Goal: Task Accomplishment & Management: Use online tool/utility

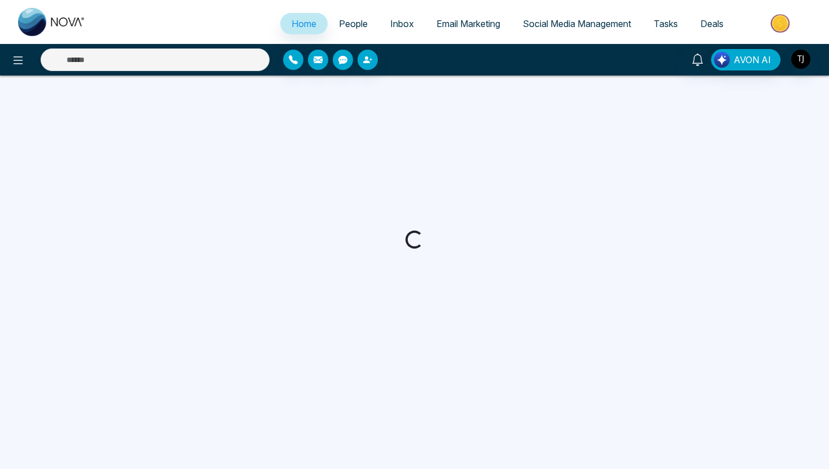
select select "*"
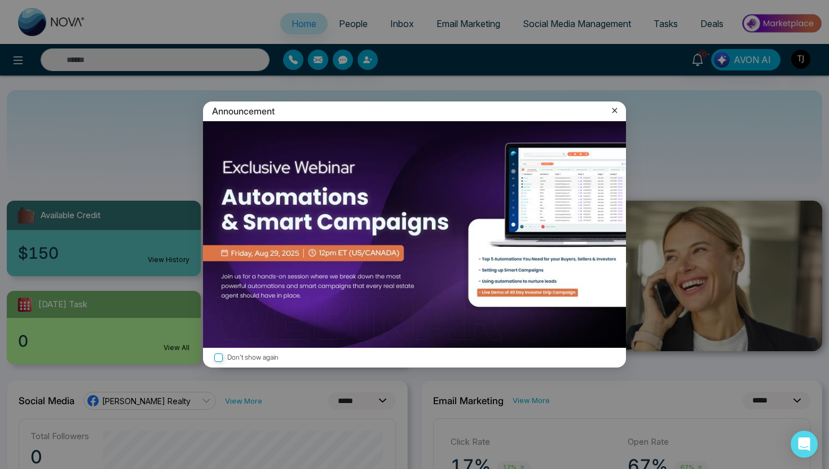
click at [614, 108] on icon at bounding box center [614, 110] width 11 height 11
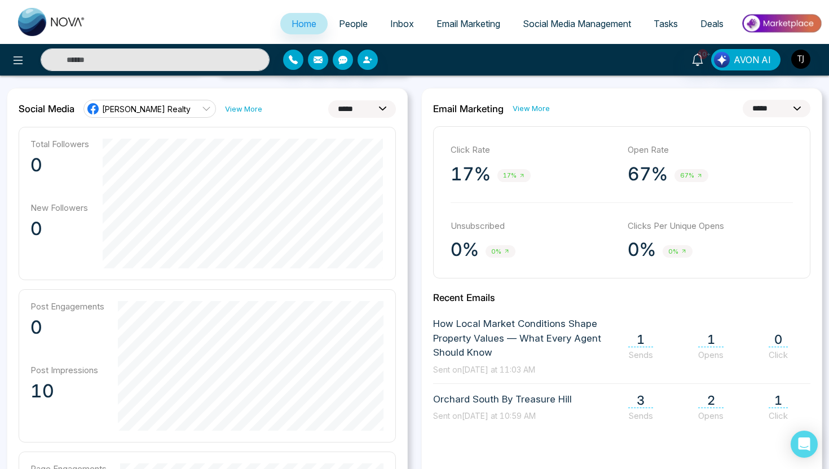
scroll to position [266, 0]
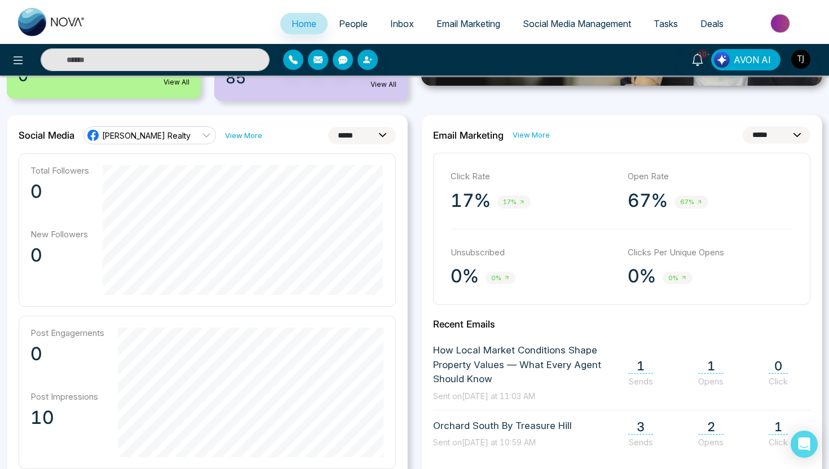
click at [357, 138] on select "**********" at bounding box center [362, 135] width 68 height 17
select select "**"
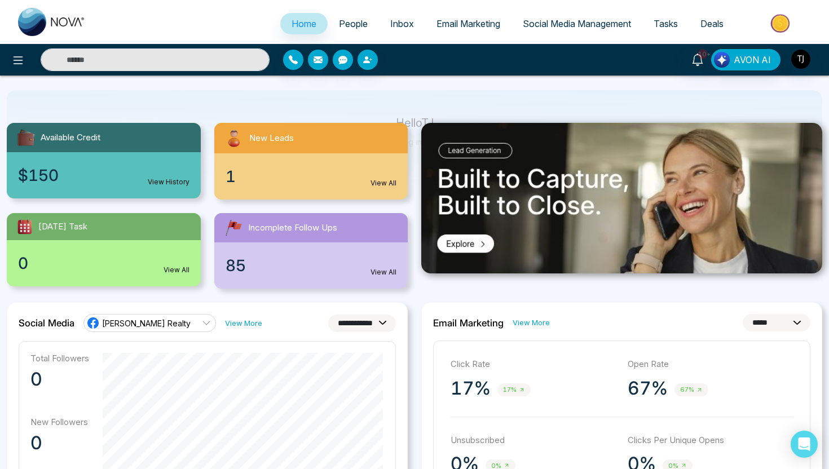
scroll to position [74, 0]
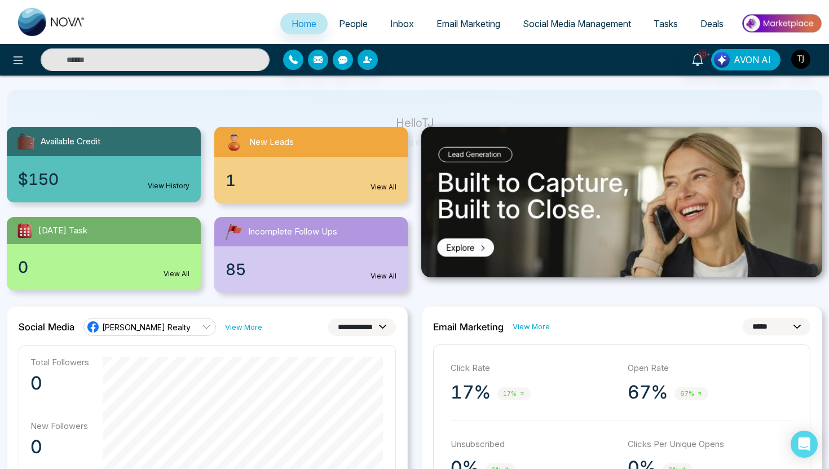
click at [391, 279] on link "View All" at bounding box center [383, 276] width 26 height 10
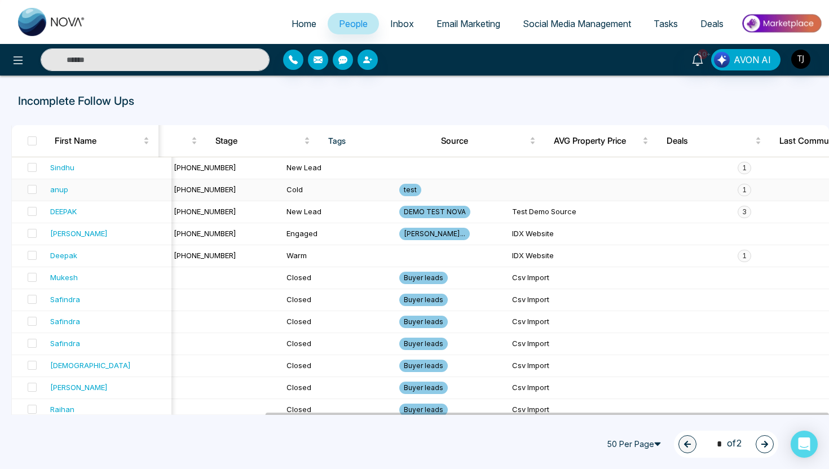
scroll to position [0, 368]
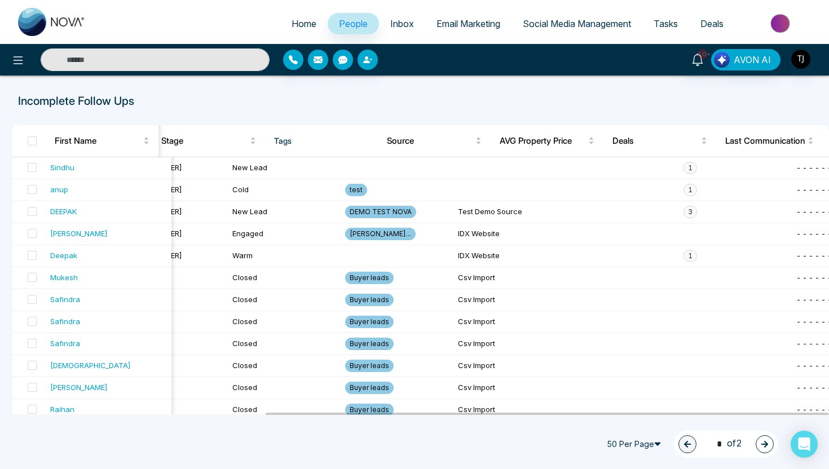
select select "*"
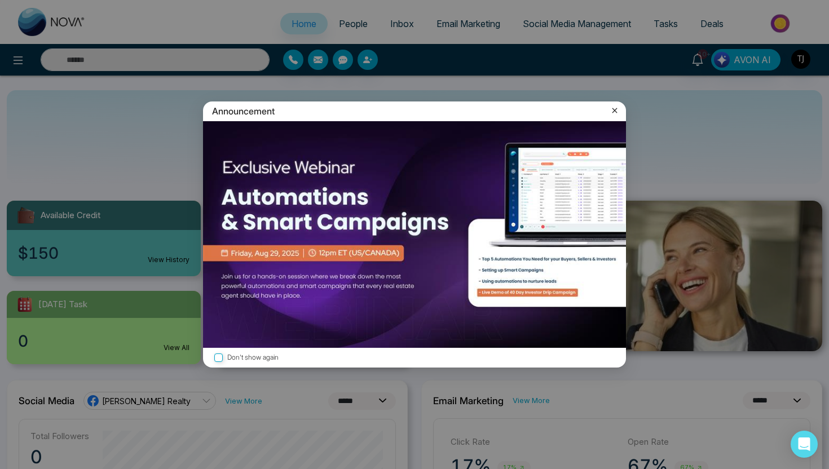
click at [618, 112] on icon at bounding box center [614, 110] width 11 height 11
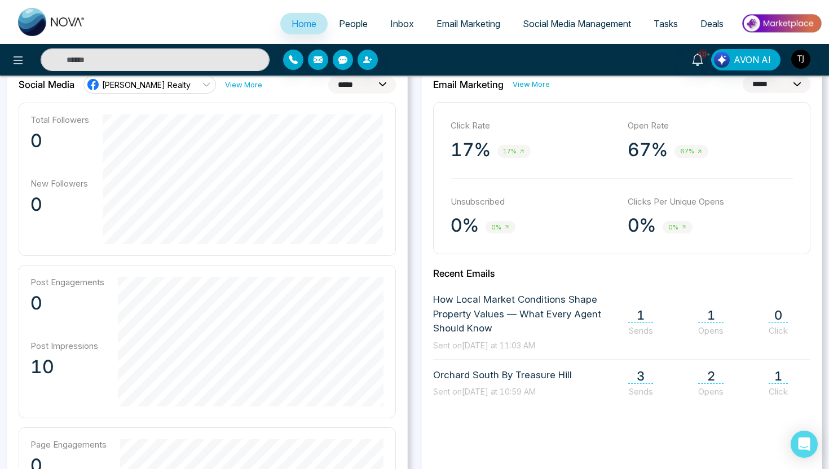
scroll to position [318, 0]
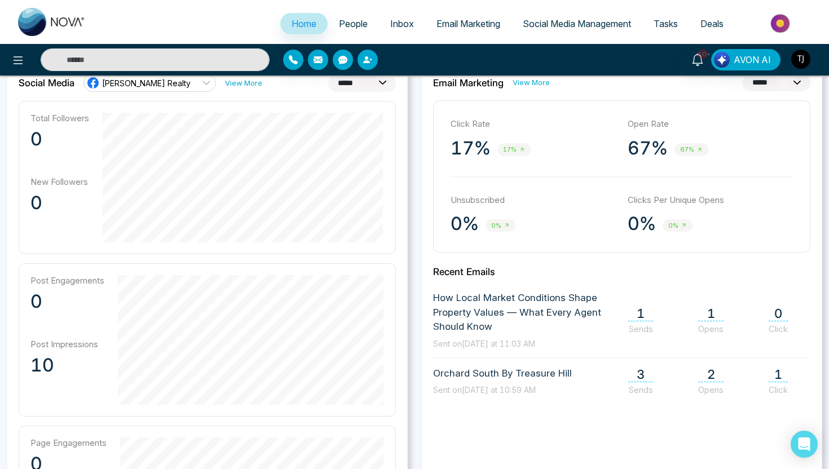
click at [339, 87] on select "**********" at bounding box center [362, 82] width 68 height 17
select select "**"
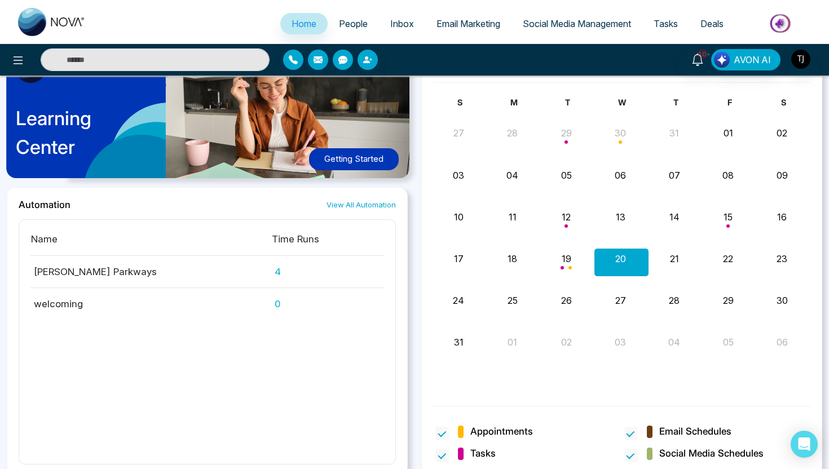
scroll to position [1027, 0]
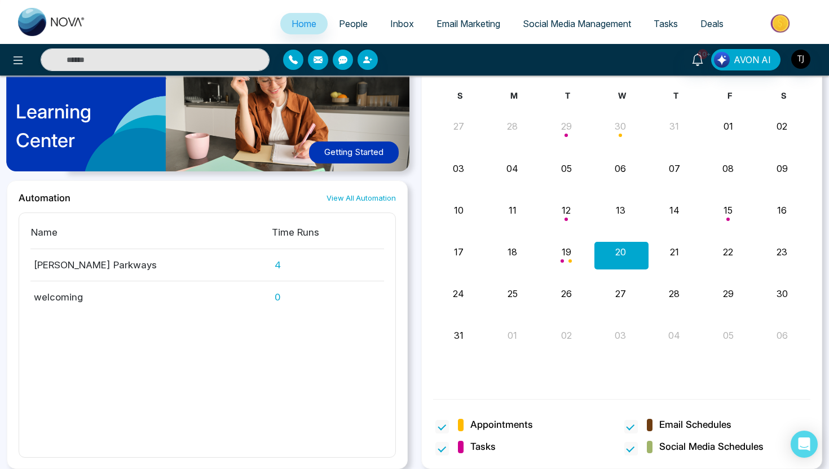
click at [349, 23] on span "People" at bounding box center [353, 23] width 29 height 11
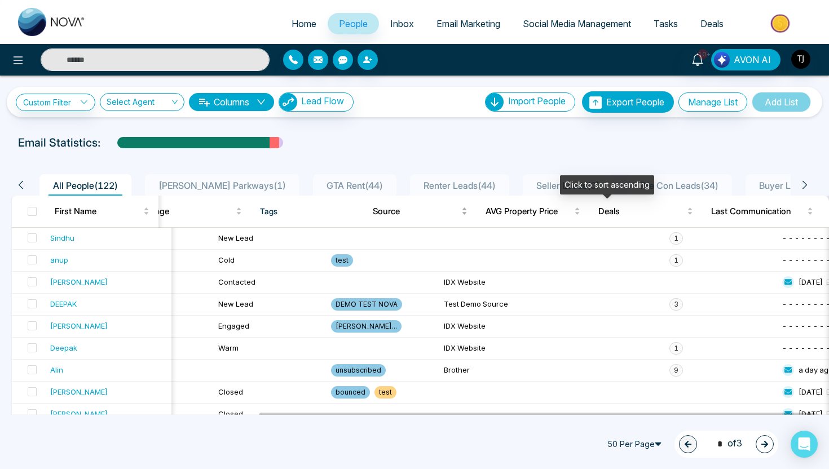
scroll to position [0, 382]
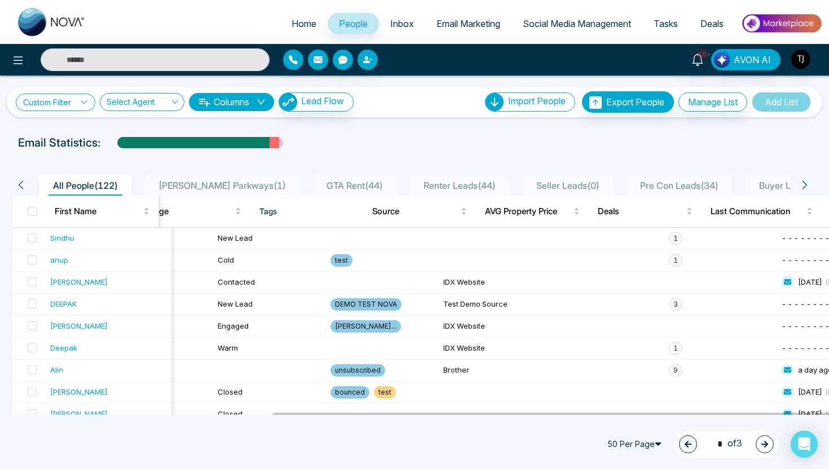
click at [85, 101] on icon at bounding box center [84, 102] width 8 height 8
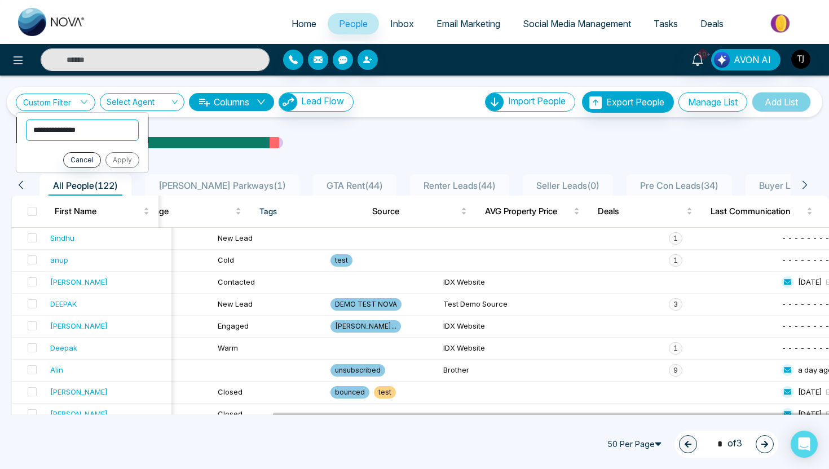
click at [67, 131] on select "**********" at bounding box center [82, 130] width 113 height 21
click at [772, 182] on span "Buyer Leads ( 49 )" at bounding box center [793, 185] width 78 height 11
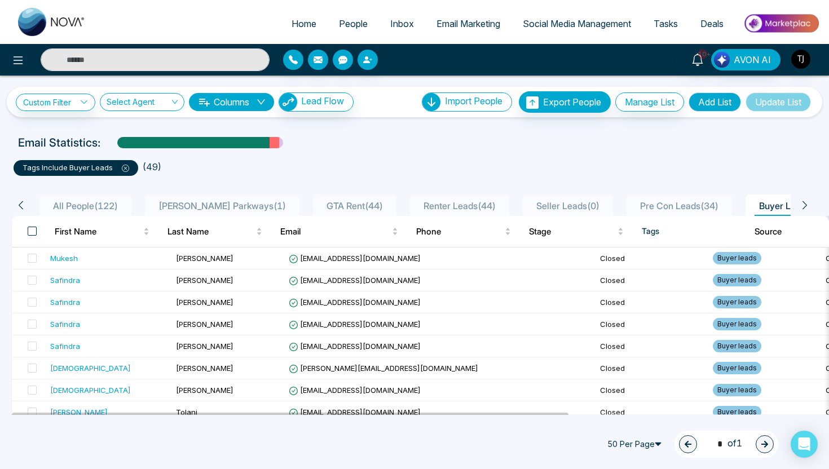
click at [34, 228] on span at bounding box center [32, 231] width 9 height 9
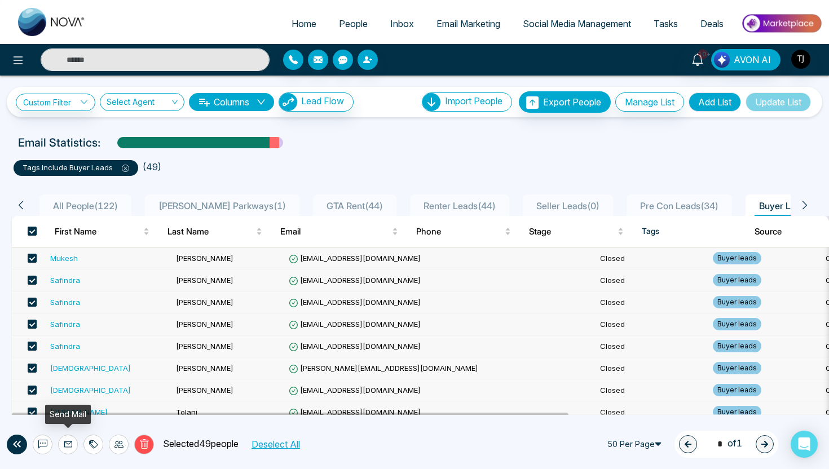
click at [69, 445] on icon at bounding box center [68, 444] width 9 height 9
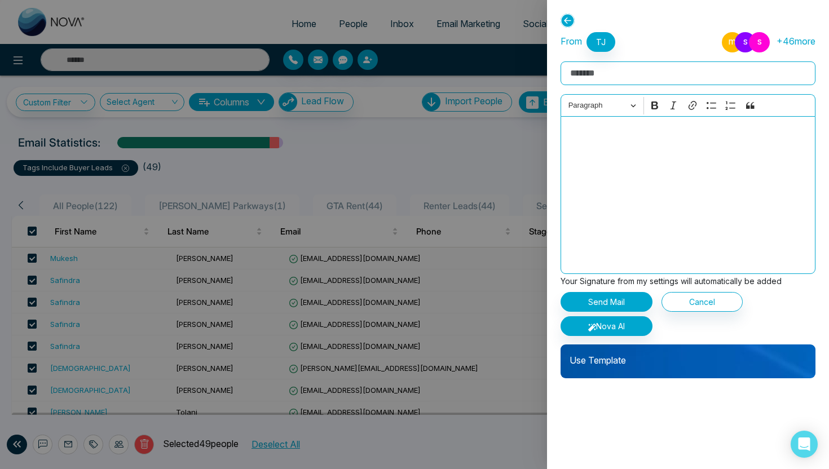
click at [568, 22] on icon at bounding box center [567, 21] width 14 height 14
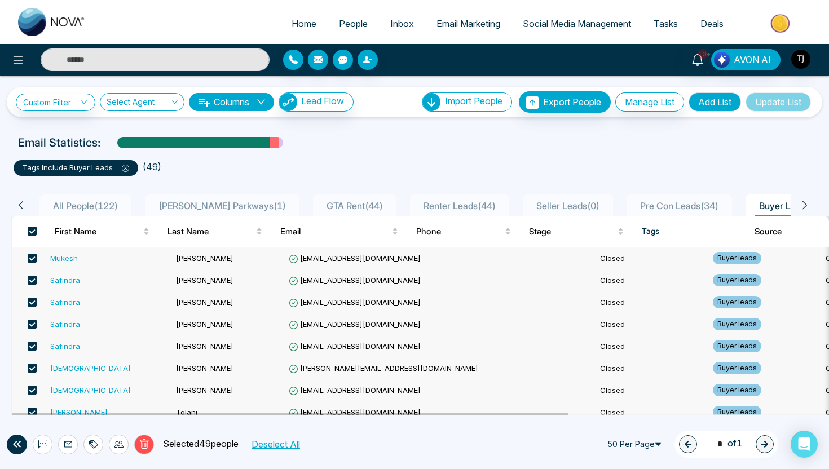
click at [69, 203] on span "All People ( 122 )" at bounding box center [85, 205] width 74 height 11
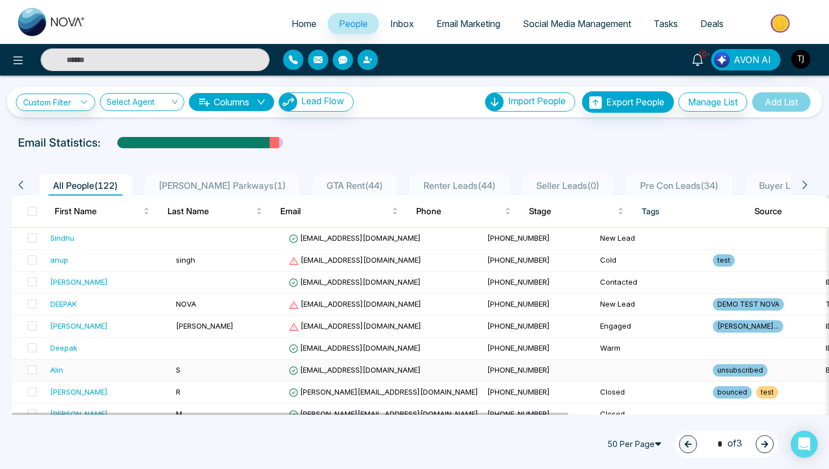
click at [68, 376] on div "Alin" at bounding box center [108, 369] width 117 height 11
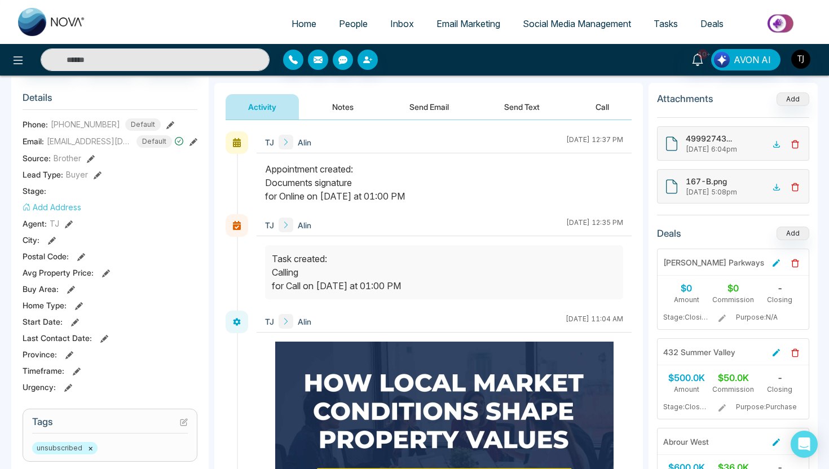
click at [345, 105] on button "Notes" at bounding box center [343, 106] width 67 height 25
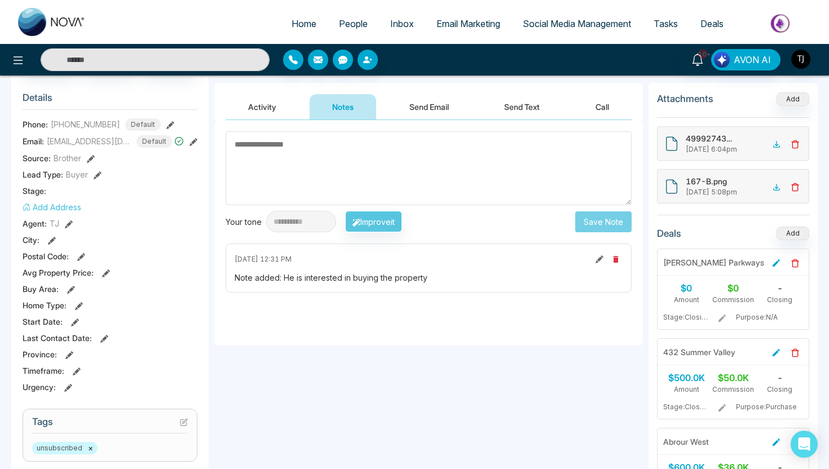
click at [427, 112] on button "Send Email" at bounding box center [429, 106] width 85 height 25
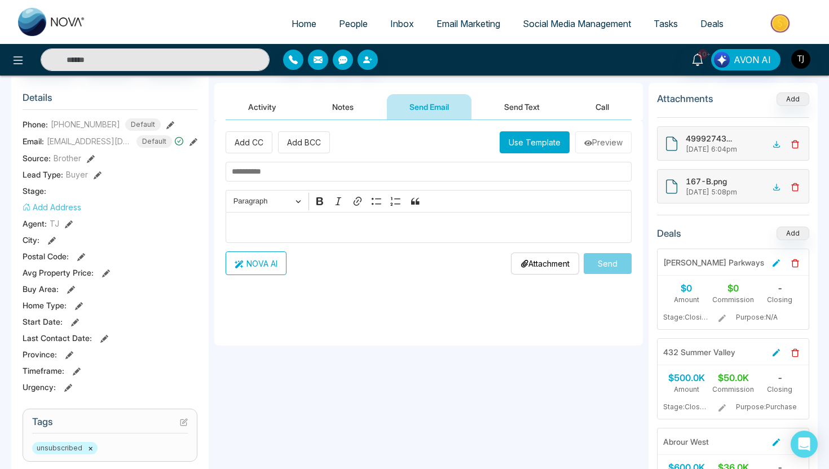
click at [532, 102] on button "Send Text" at bounding box center [522, 106] width 81 height 25
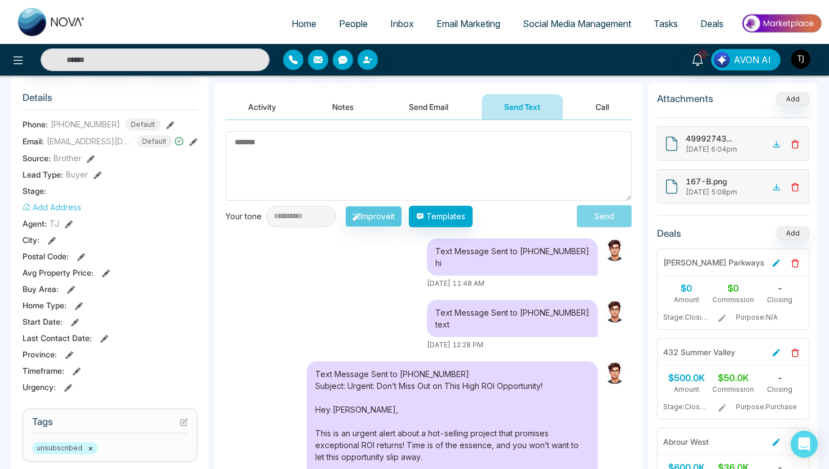
click at [439, 103] on button "Send Email" at bounding box center [428, 106] width 85 height 25
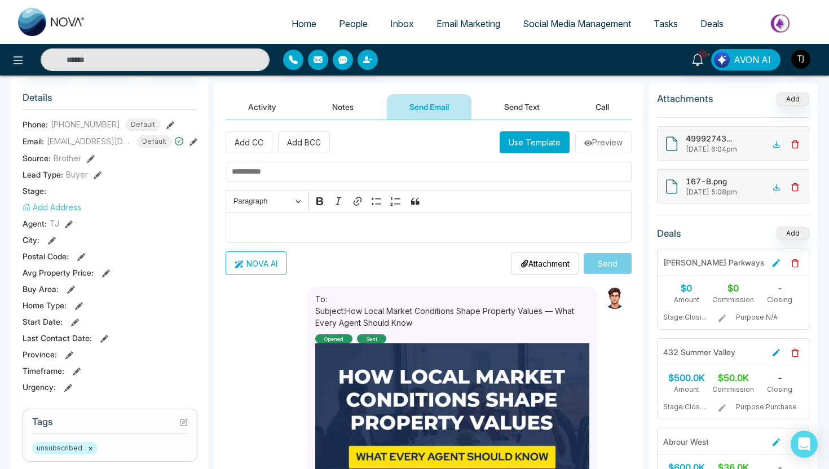
click at [382, 223] on p "Editor editing area: main" at bounding box center [429, 228] width 394 height 14
click at [281, 265] on button "NOVA AI" at bounding box center [256, 263] width 61 height 24
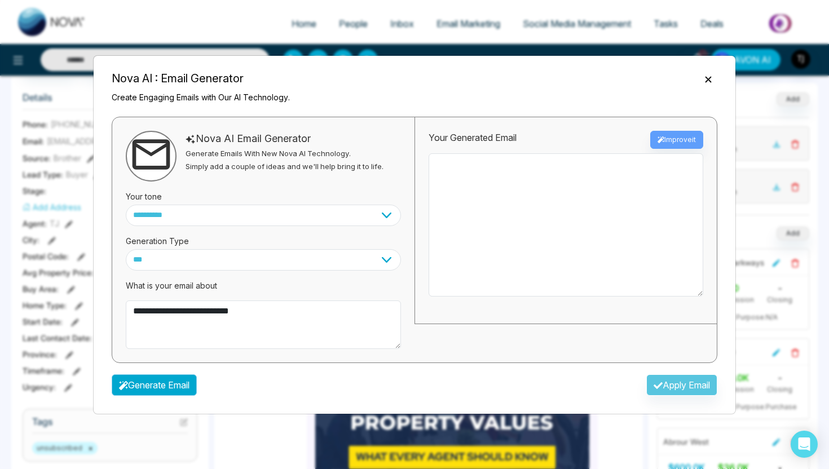
click at [158, 385] on button "Generate Email" at bounding box center [154, 384] width 85 height 21
type textarea "**********"
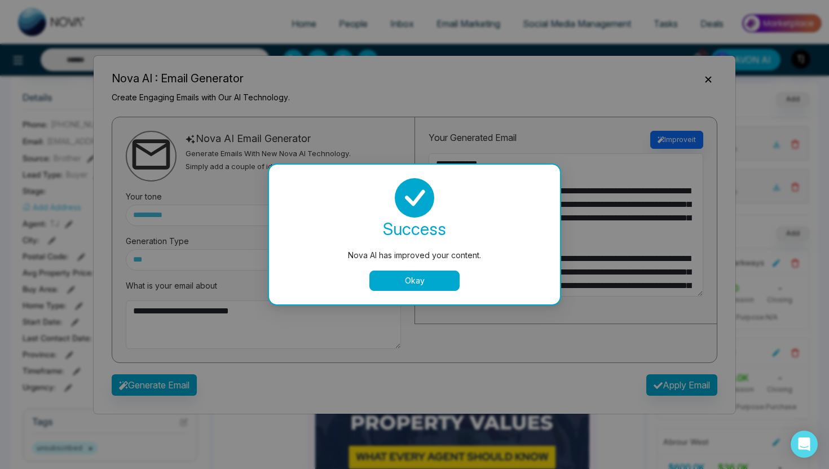
click at [400, 287] on button "Okay" at bounding box center [414, 281] width 90 height 20
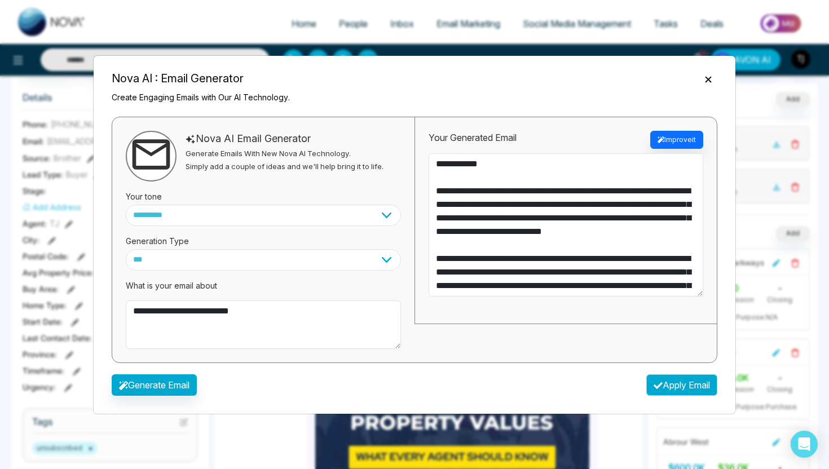
click at [701, 385] on button "Apply Email" at bounding box center [681, 384] width 71 height 21
type textarea "**********"
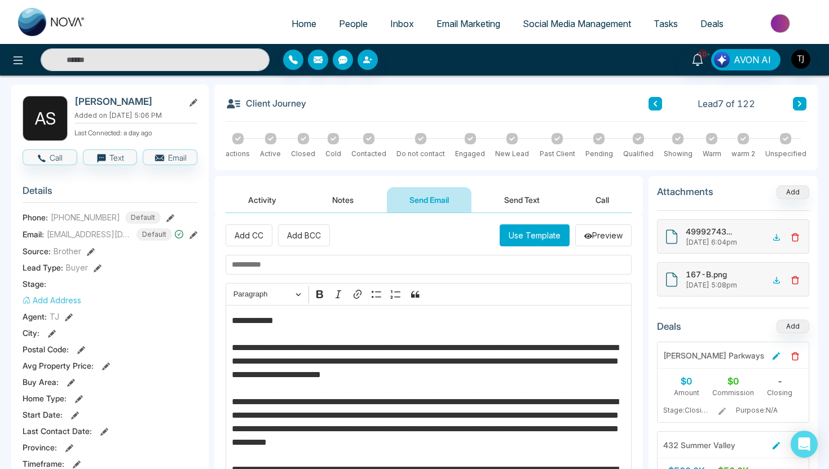
scroll to position [42, 0]
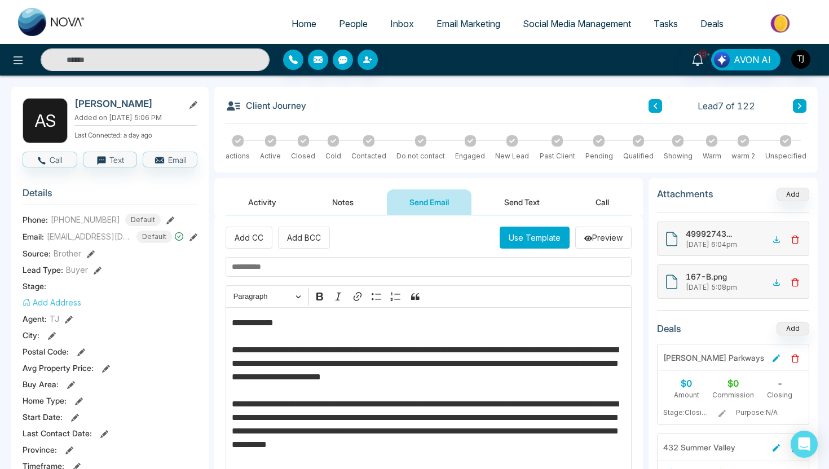
click at [522, 208] on button "Send Text" at bounding box center [522, 201] width 81 height 25
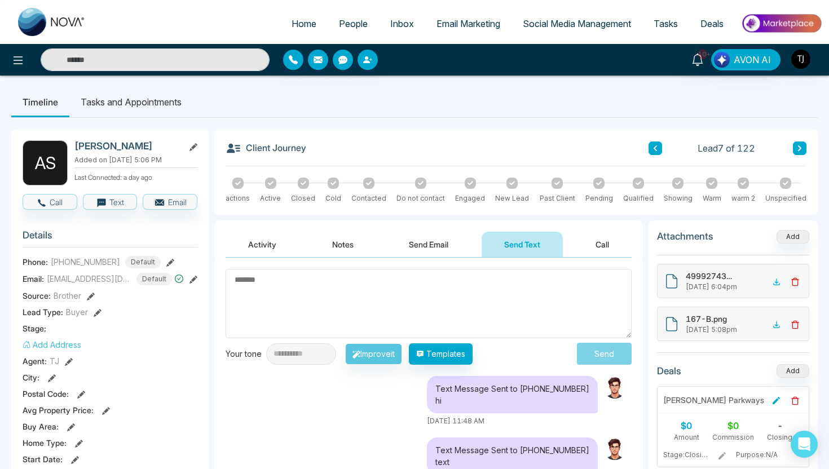
click at [143, 101] on li "Tasks and Appointments" at bounding box center [130, 102] width 123 height 30
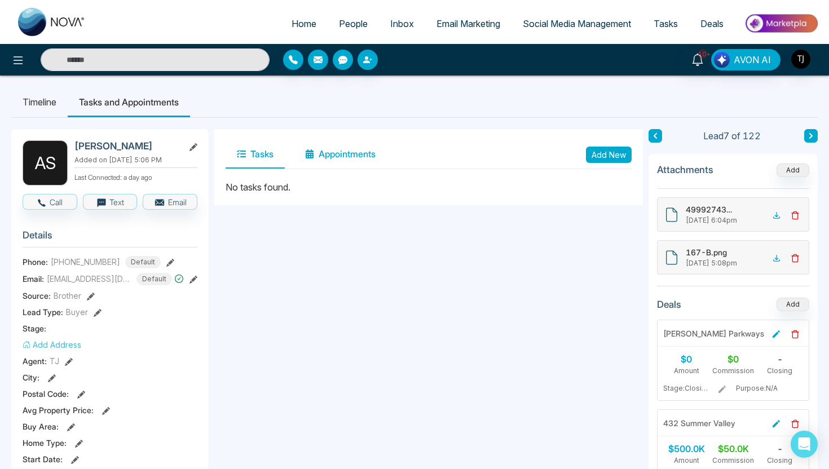
click at [330, 154] on button "Appointments" at bounding box center [340, 154] width 93 height 28
click at [609, 152] on button "Add New" at bounding box center [609, 155] width 46 height 16
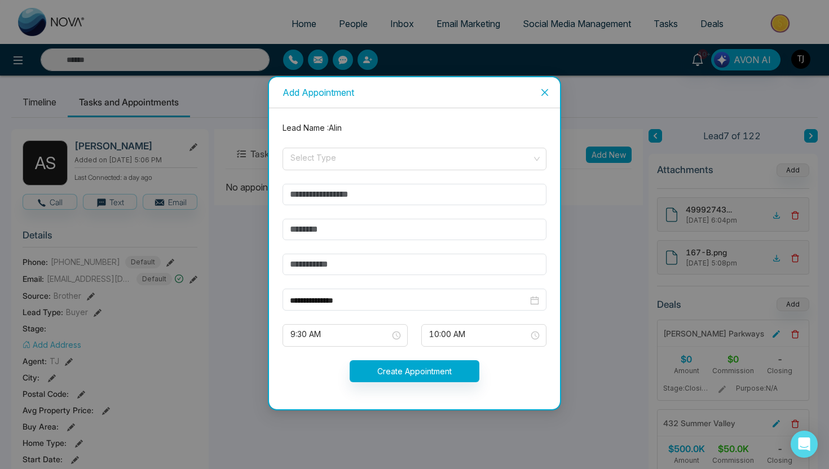
click at [548, 92] on icon "close" at bounding box center [544, 92] width 9 height 9
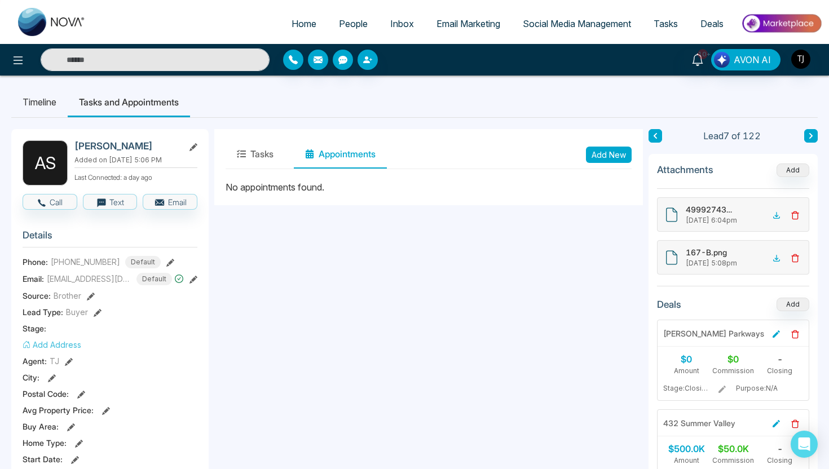
click at [341, 27] on span "People" at bounding box center [353, 23] width 29 height 11
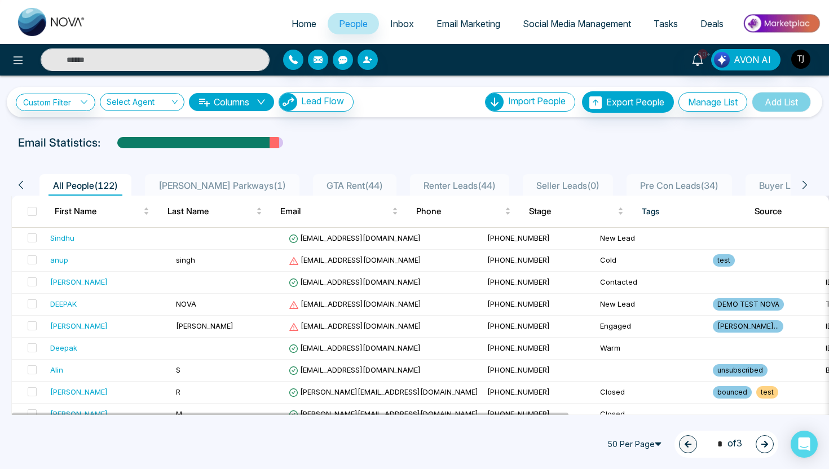
click at [486, 23] on span "Email Marketing" at bounding box center [468, 23] width 64 height 11
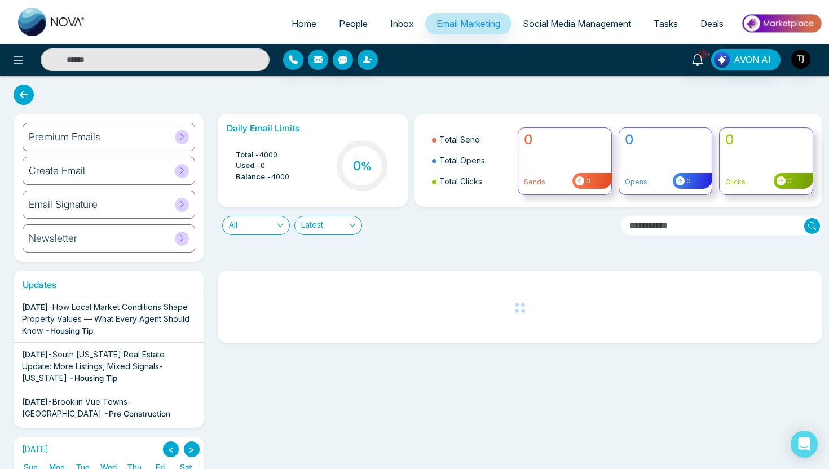
click at [78, 239] on div "Newsletter" at bounding box center [109, 238] width 173 height 28
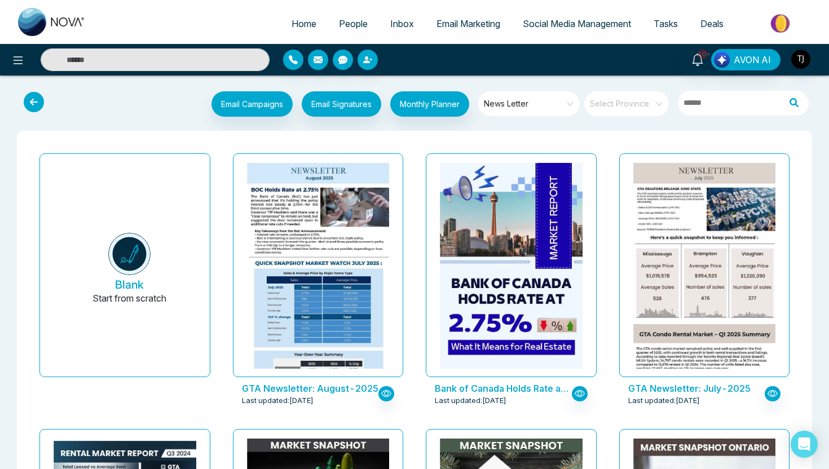
click at [32, 107] on icon at bounding box center [34, 102] width 20 height 20
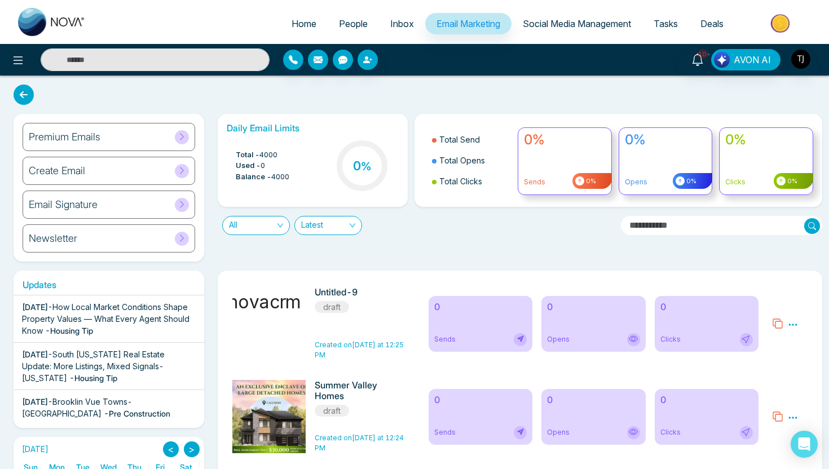
click at [50, 176] on h6 "Create Email" at bounding box center [57, 171] width 56 height 12
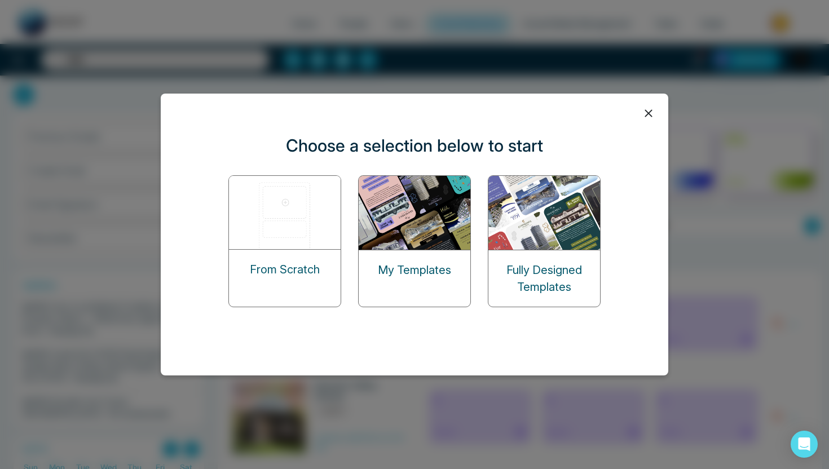
click at [293, 222] on img at bounding box center [285, 212] width 113 height 73
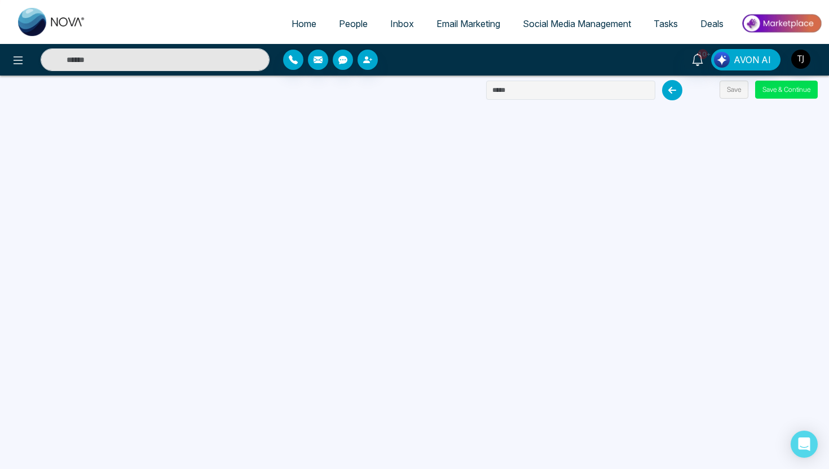
click at [441, 26] on span "Email Marketing" at bounding box center [468, 23] width 64 height 11
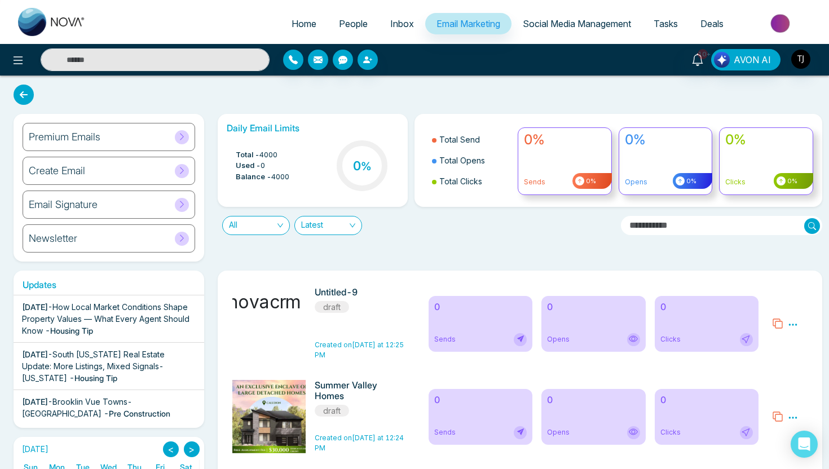
click at [63, 138] on h6 "Premium Emails" at bounding box center [65, 137] width 72 height 12
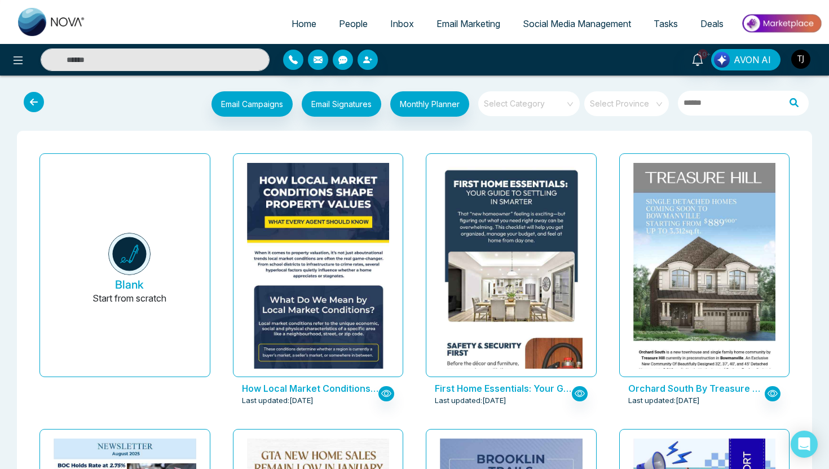
click at [532, 103] on input "search" at bounding box center [524, 99] width 81 height 17
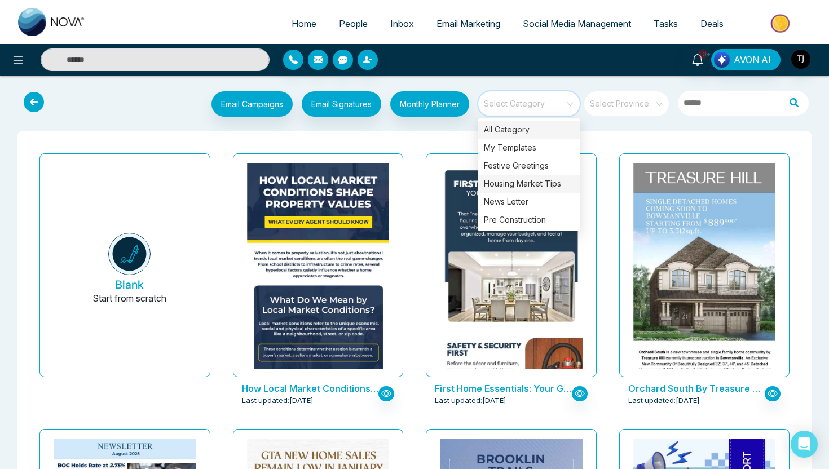
click at [522, 184] on div "Housing Market Tips" at bounding box center [528, 184] width 101 height 18
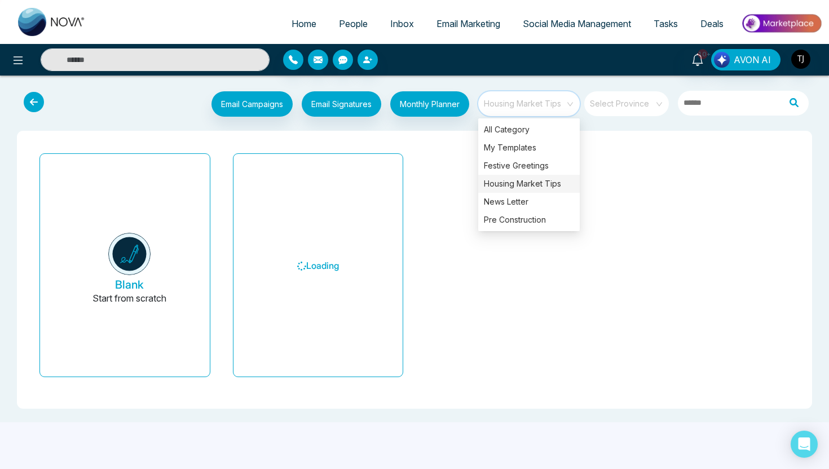
click at [424, 138] on div "Blank Start from scratch Loading" at bounding box center [414, 270] width 795 height 278
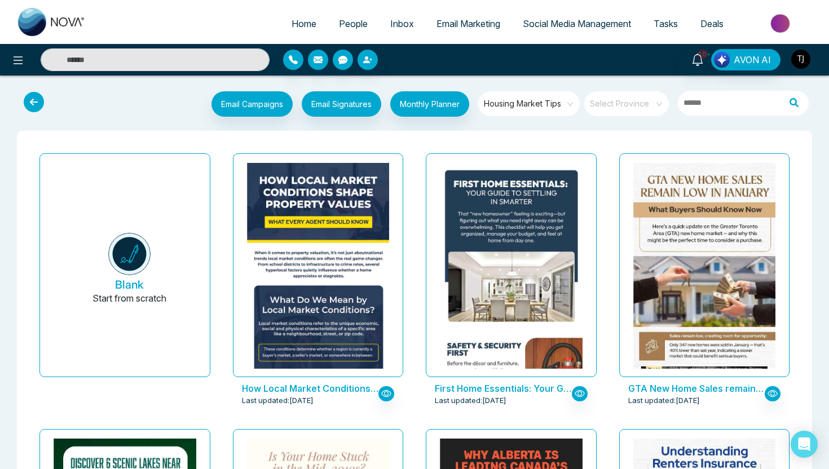
click at [800, 66] on img "button" at bounding box center [800, 59] width 19 height 19
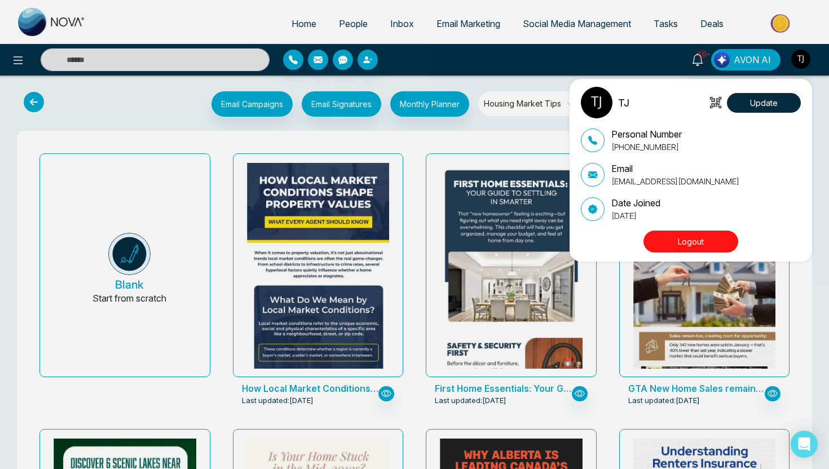
click at [708, 255] on div "TJ Update Personal Number [PHONE_NUMBER] Email [EMAIL_ADDRESS][DOMAIN_NAME] Dat…" at bounding box center [690, 170] width 242 height 183
click at [707, 240] on button "Logout" at bounding box center [690, 242] width 95 height 22
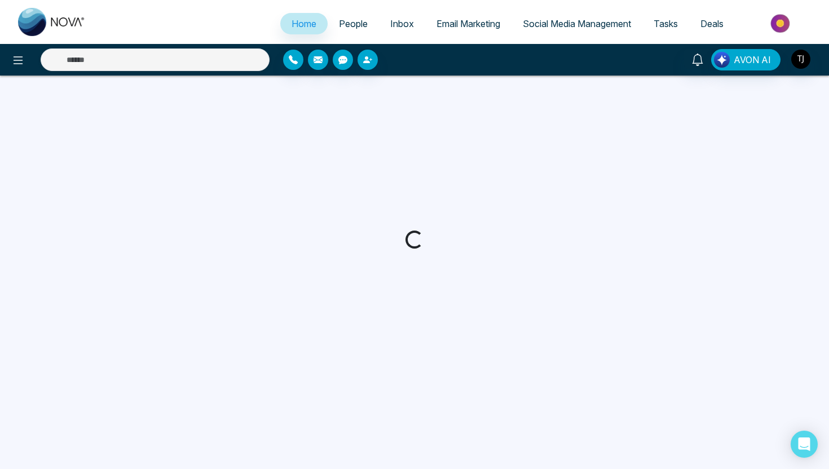
select select "*"
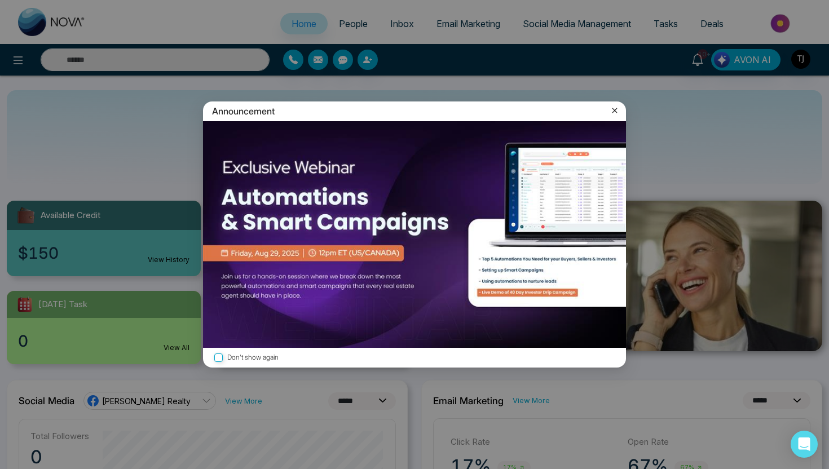
click at [616, 110] on icon at bounding box center [614, 110] width 11 height 11
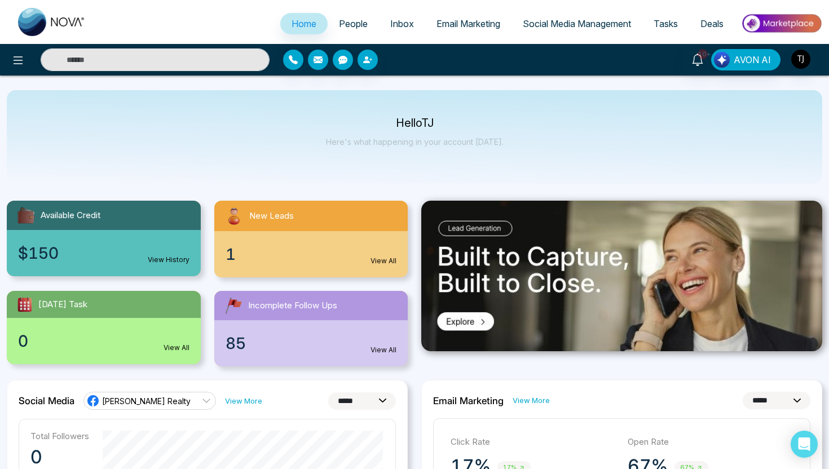
click at [474, 25] on span "Email Marketing" at bounding box center [468, 23] width 64 height 11
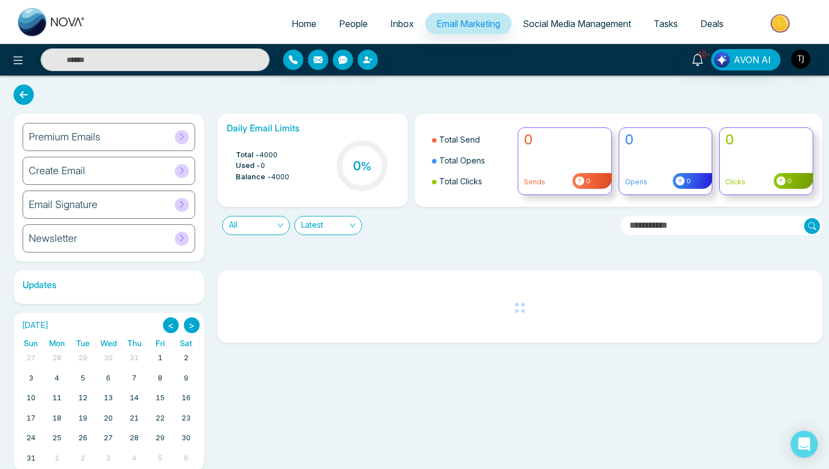
click at [71, 131] on h6 "Premium Emails" at bounding box center [65, 137] width 72 height 12
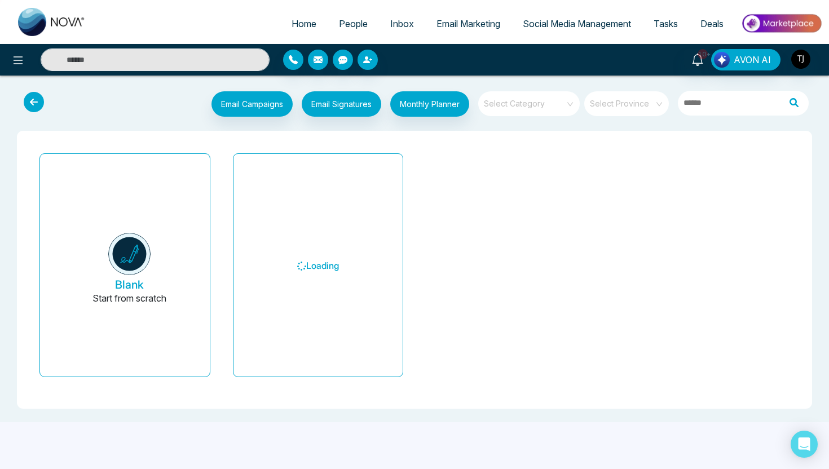
click at [523, 94] on input "search" at bounding box center [524, 99] width 81 height 17
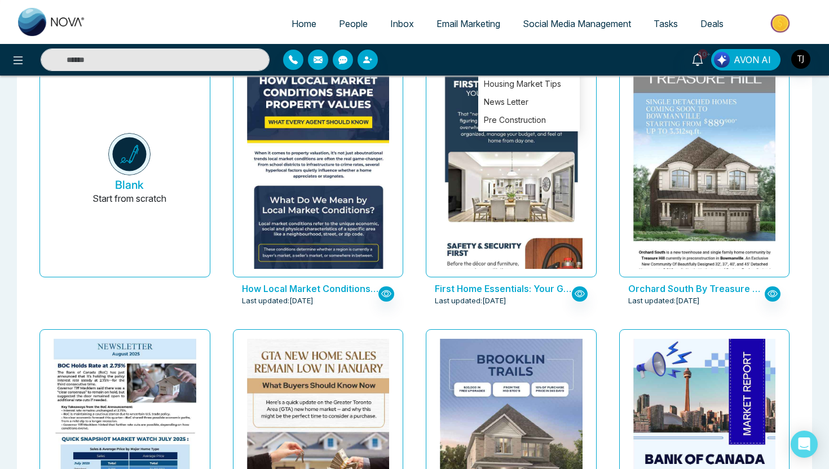
scroll to position [22, 0]
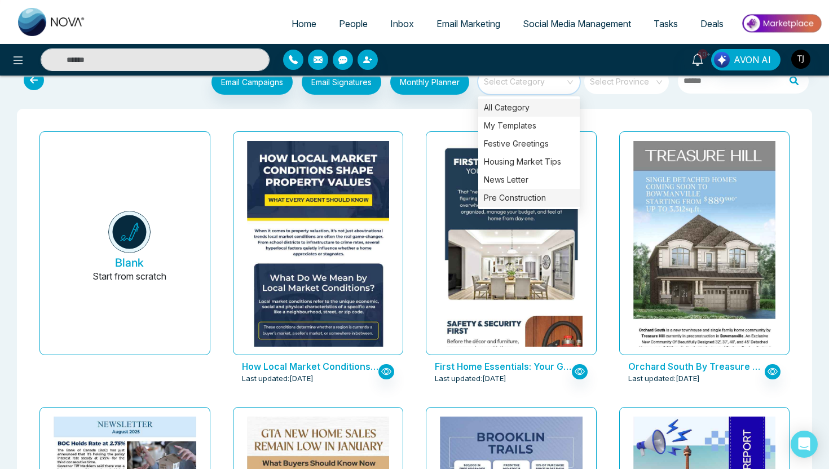
click at [505, 204] on div "Pre Construction" at bounding box center [528, 198] width 101 height 18
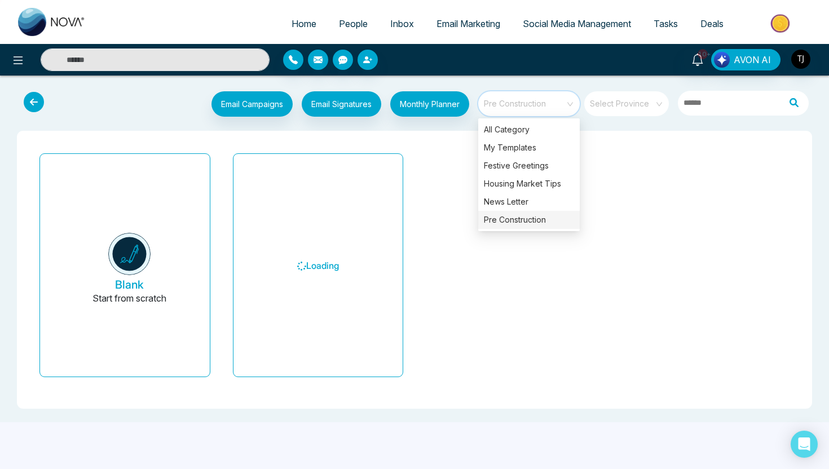
scroll to position [0, 0]
click at [418, 122] on div "Email Campaigns Start from scratch? View my campaigns Email Signatures Monthly …" at bounding box center [414, 105] width 811 height 37
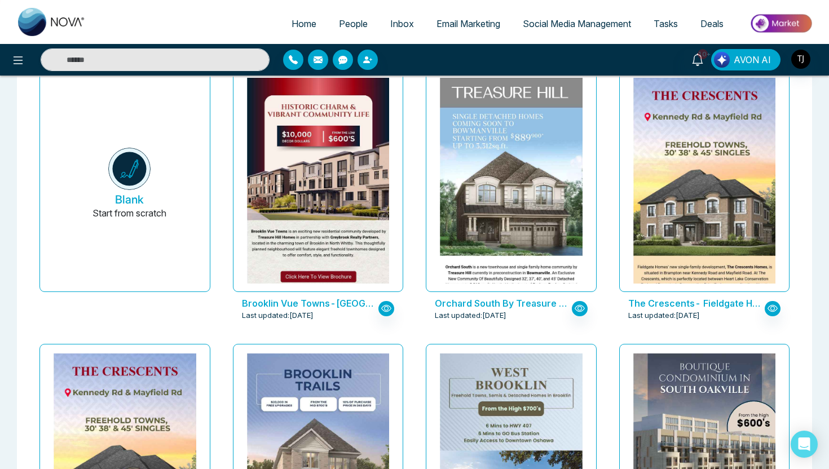
scroll to position [87, 0]
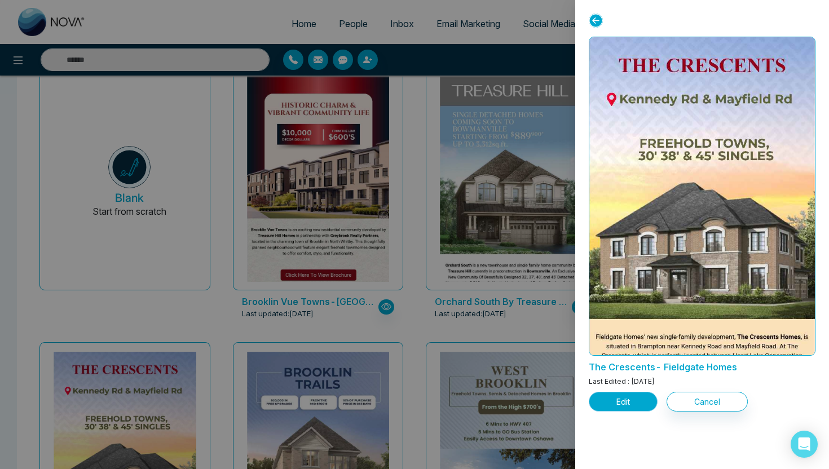
click at [630, 403] on button "Edit" at bounding box center [623, 402] width 69 height 20
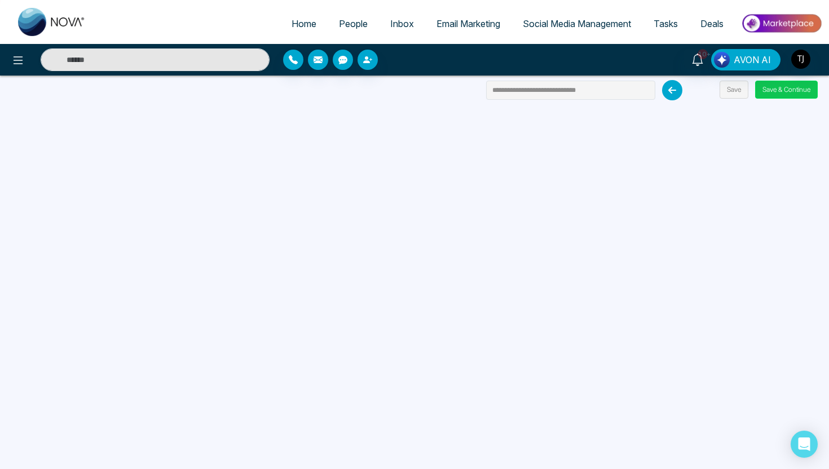
click at [773, 89] on button "Save & Continue" at bounding box center [786, 90] width 63 height 18
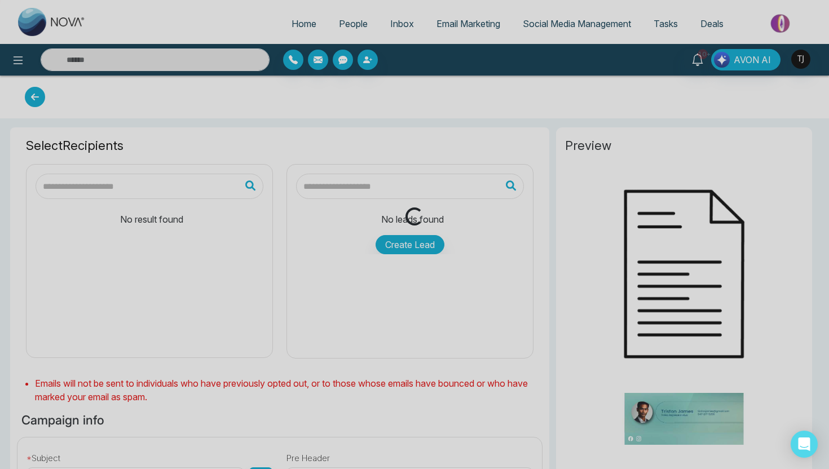
type input "**********"
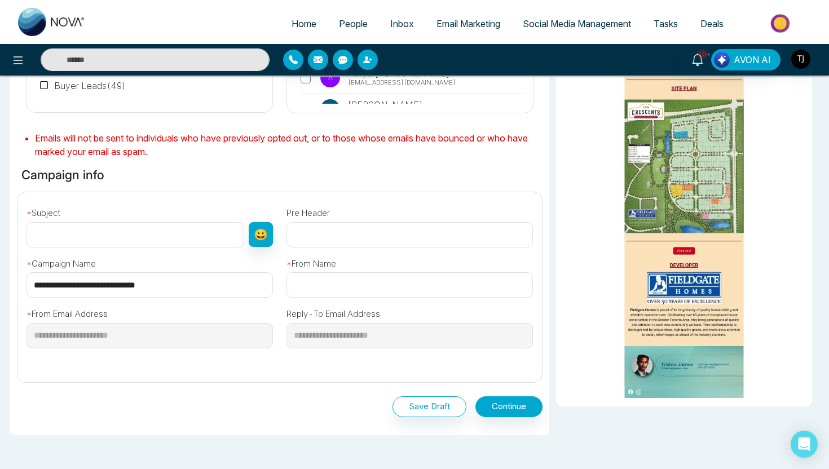
scroll to position [314, 0]
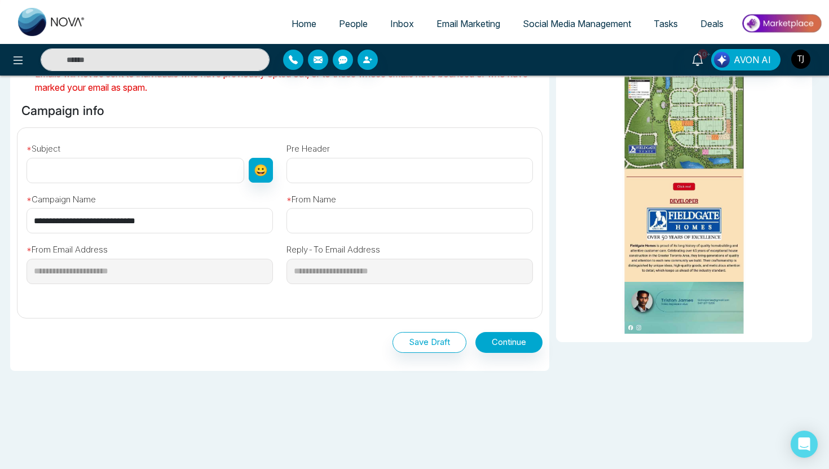
click at [570, 24] on span "Social Media Management" at bounding box center [577, 23] width 108 height 11
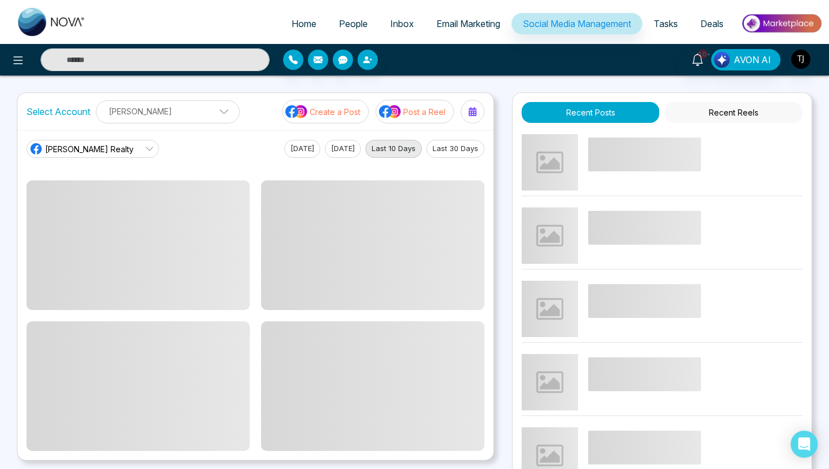
click at [448, 22] on span "Email Marketing" at bounding box center [468, 23] width 64 height 11
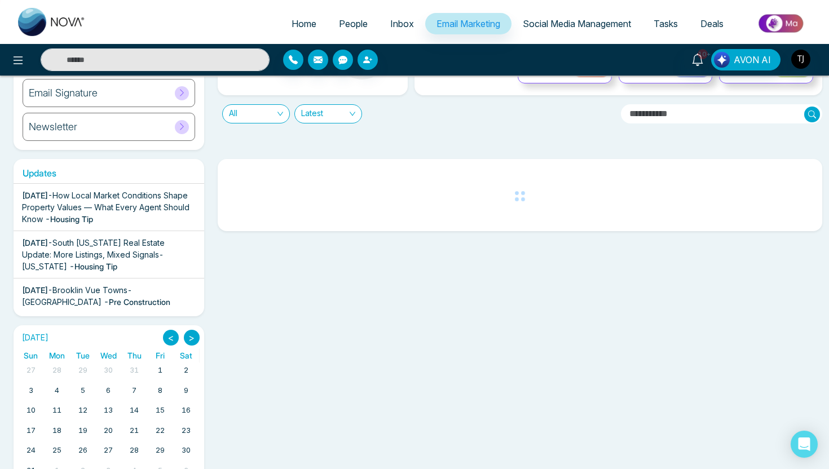
scroll to position [117, 0]
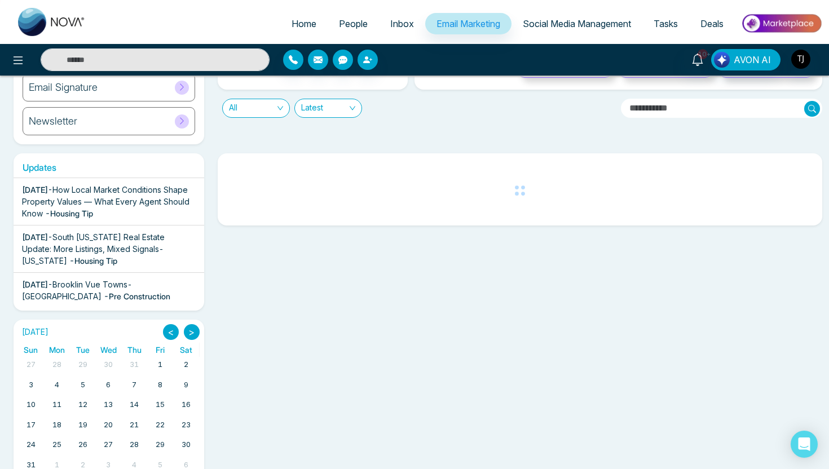
click at [270, 109] on span "All" at bounding box center [256, 108] width 54 height 18
click at [260, 167] on div "Sent" at bounding box center [255, 167] width 54 height 12
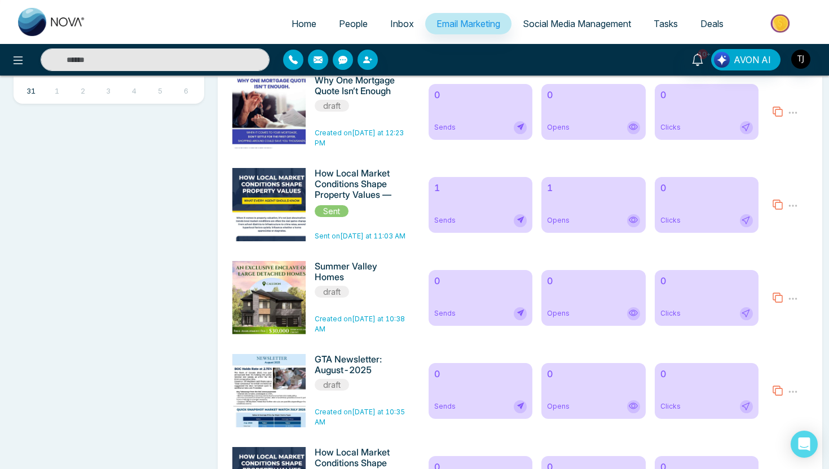
scroll to position [497, 0]
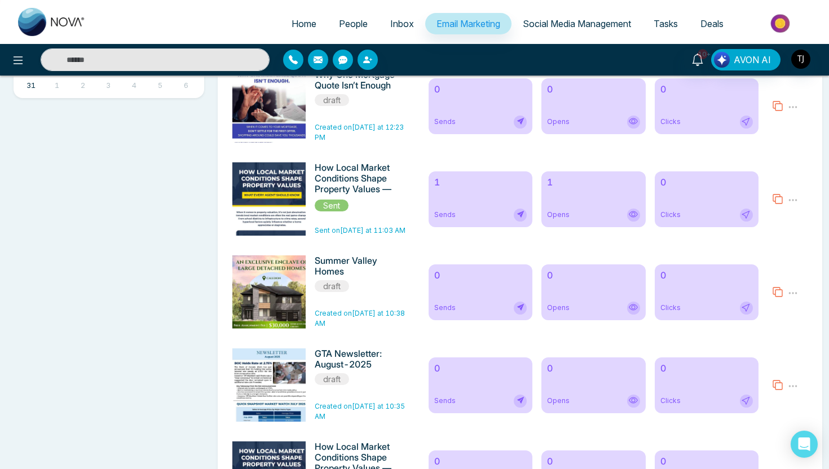
click at [455, 198] on div "1 Sends" at bounding box center [481, 199] width 104 height 56
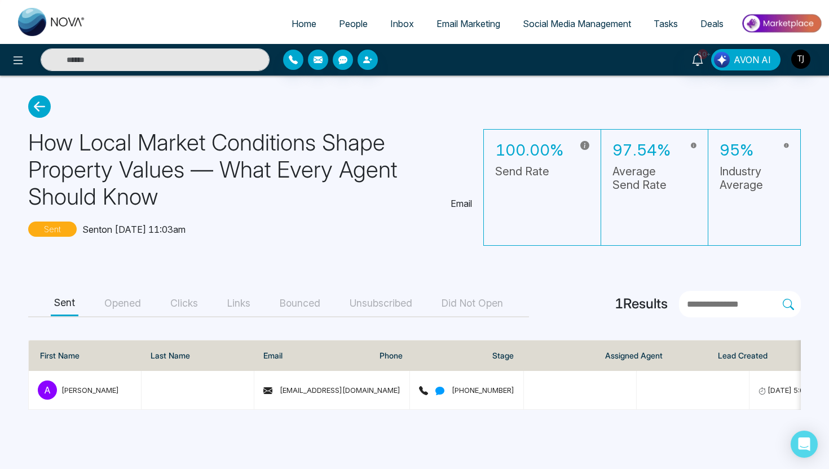
click at [99, 302] on div "Sent Opened Clicks Links Bounced Unsubscribed Did Not Open" at bounding box center [278, 304] width 501 height 27
click at [106, 302] on button "Opened" at bounding box center [122, 303] width 43 height 25
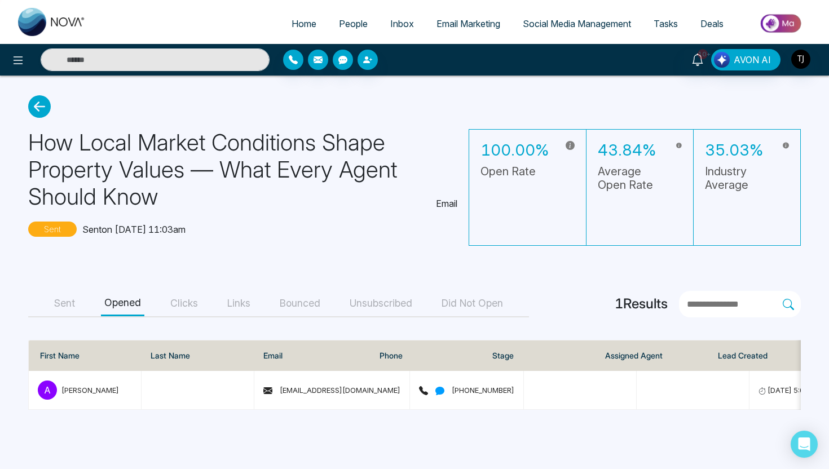
click at [183, 301] on button "Clicks" at bounding box center [184, 303] width 34 height 25
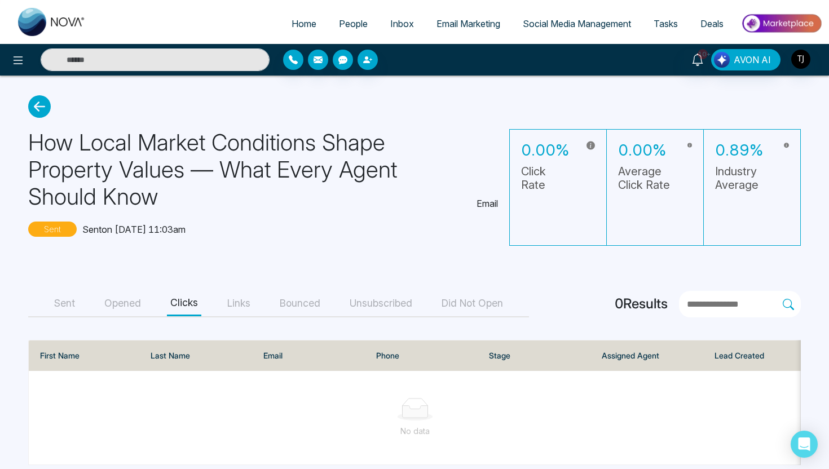
click at [145, 295] on div "Sent Opened Clicks Links Bounced Unsubscribed Did Not Open" at bounding box center [278, 304] width 501 height 27
click at [108, 304] on button "Opened" at bounding box center [122, 303] width 43 height 25
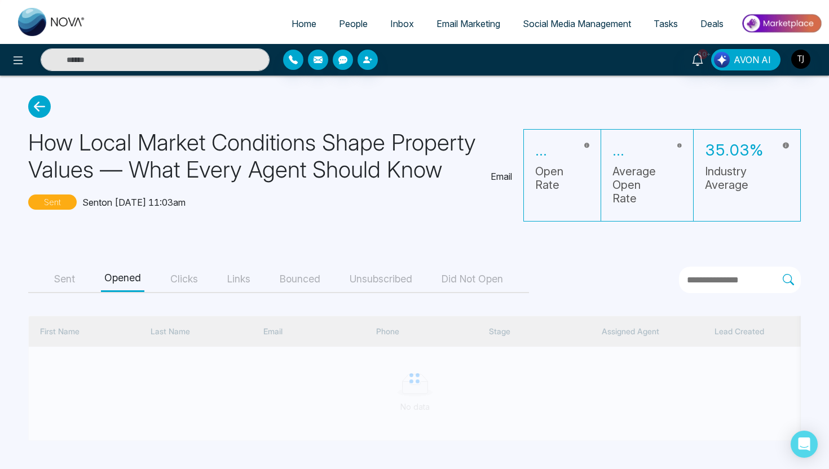
click at [60, 279] on main "How Local Market Conditions Shape Property Values — What Every Agent Should Kno…" at bounding box center [414, 268] width 829 height 385
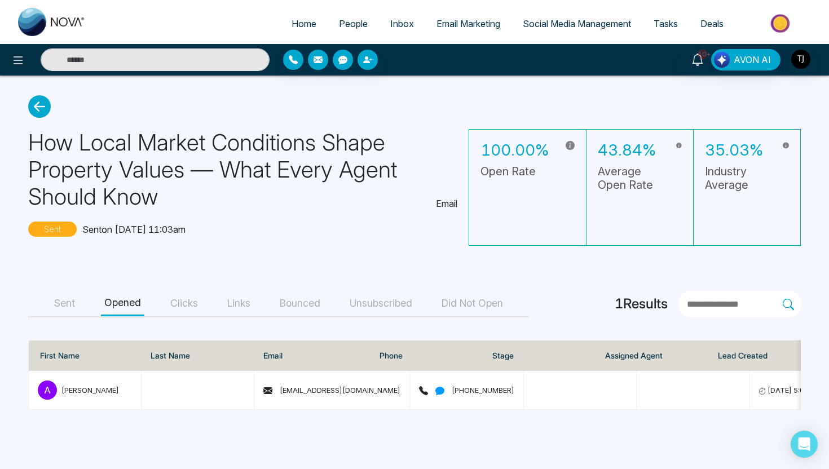
click at [565, 18] on span "Social Media Management" at bounding box center [577, 23] width 108 height 11
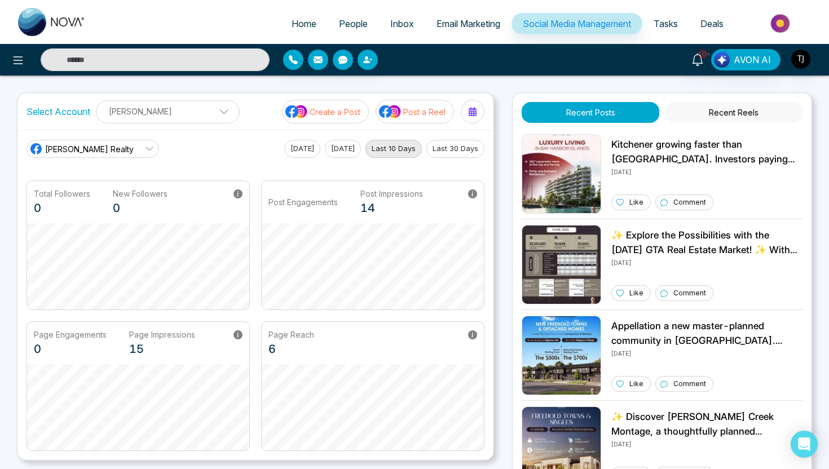
click at [333, 120] on button "Create a Post" at bounding box center [325, 112] width 87 height 24
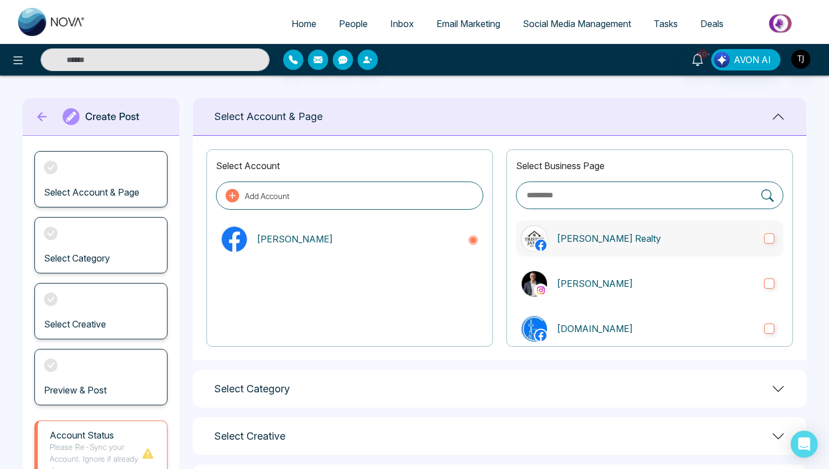
click at [567, 235] on p "[PERSON_NAME] Realty" at bounding box center [656, 239] width 198 height 14
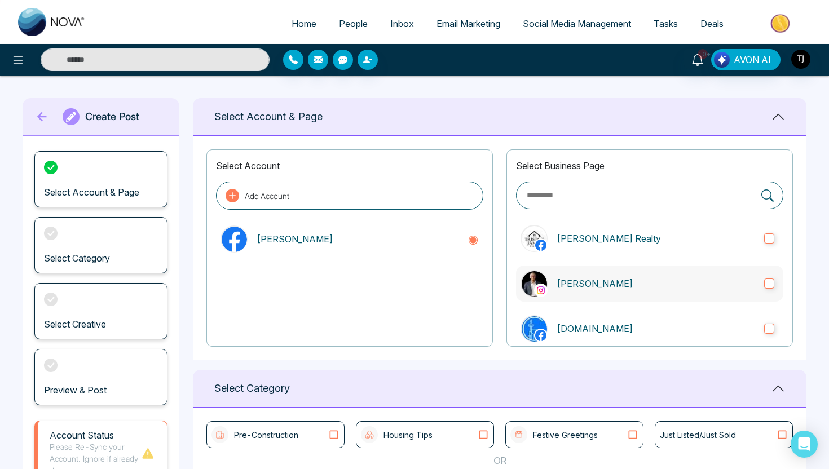
click at [573, 285] on p "Triston James" at bounding box center [656, 284] width 198 height 14
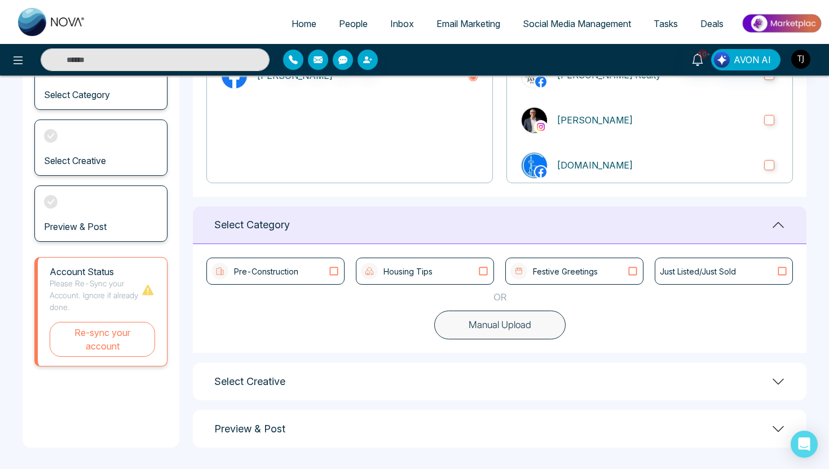
click at [473, 326] on button "Manual Upload" at bounding box center [499, 325] width 131 height 29
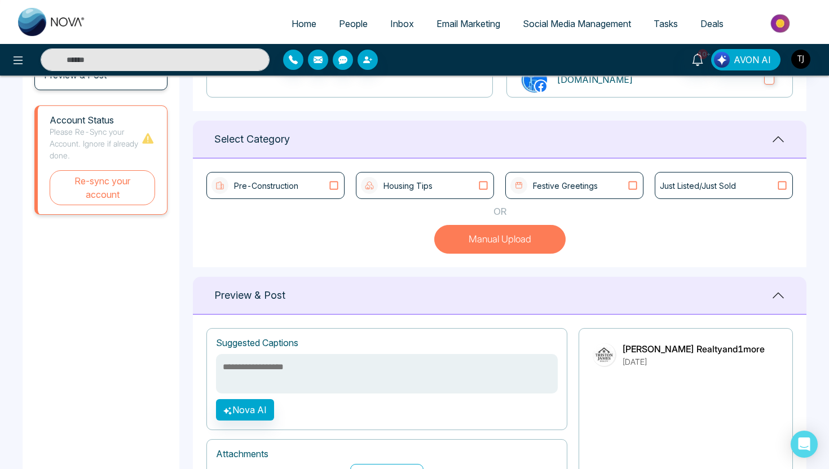
scroll to position [235, 0]
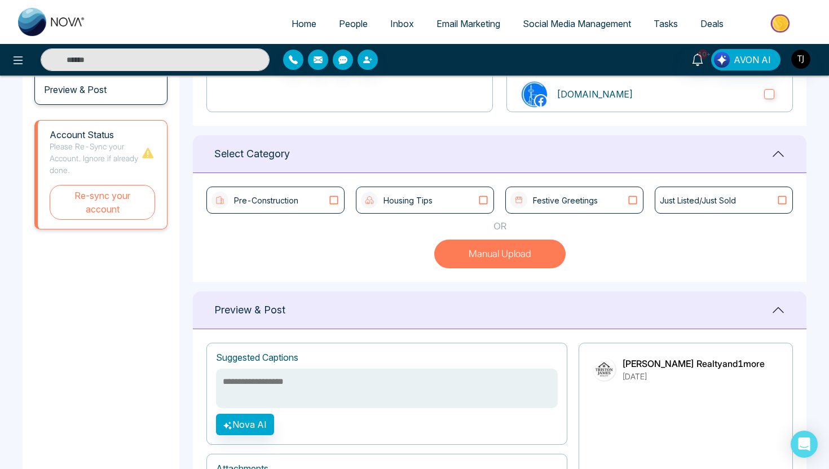
click at [299, 200] on div "Pre-Construction" at bounding box center [275, 200] width 128 height 17
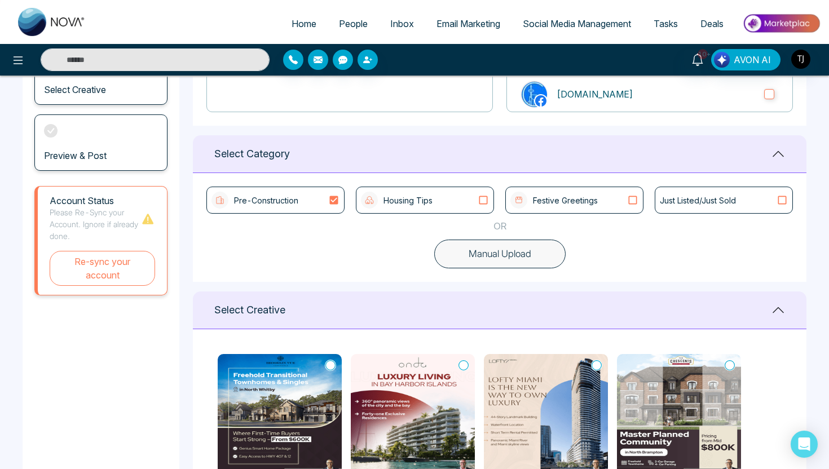
click at [414, 193] on div "Housing Tips" at bounding box center [397, 200] width 72 height 17
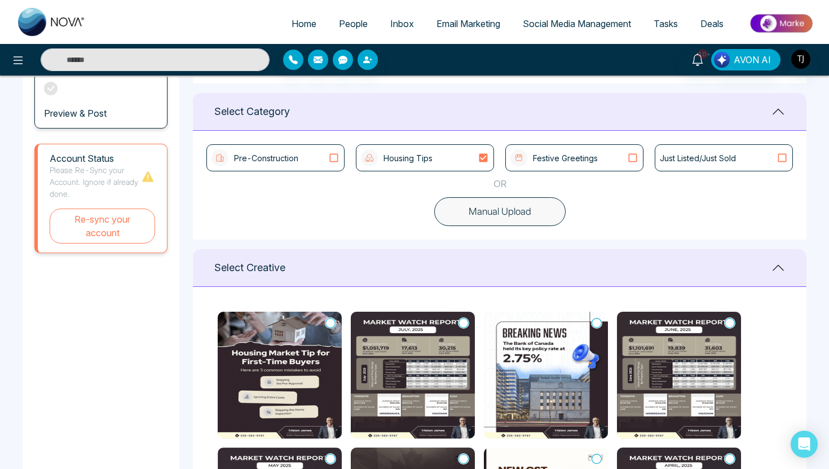
scroll to position [250, 0]
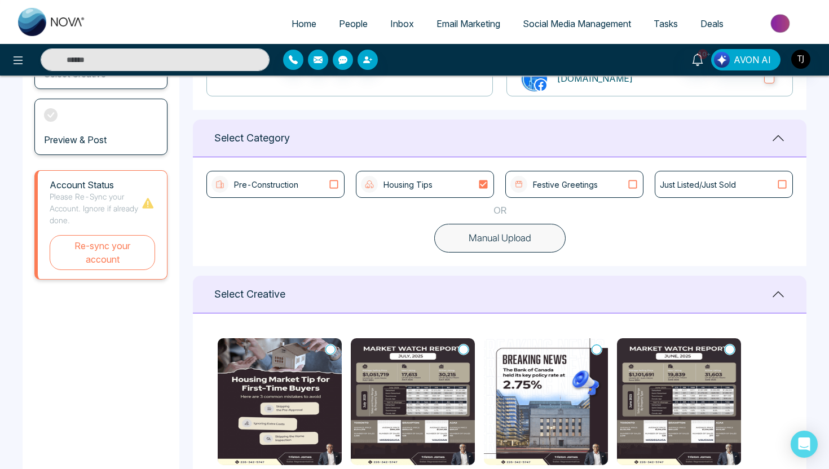
click at [336, 186] on icon at bounding box center [333, 184] width 15 height 11
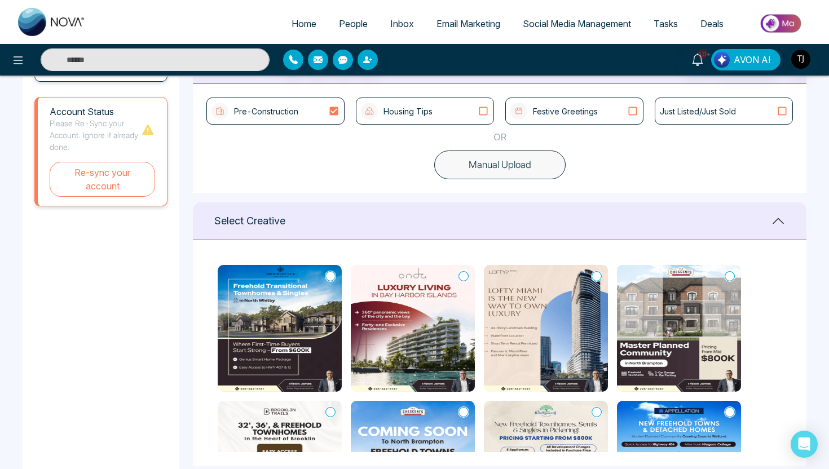
scroll to position [342, 0]
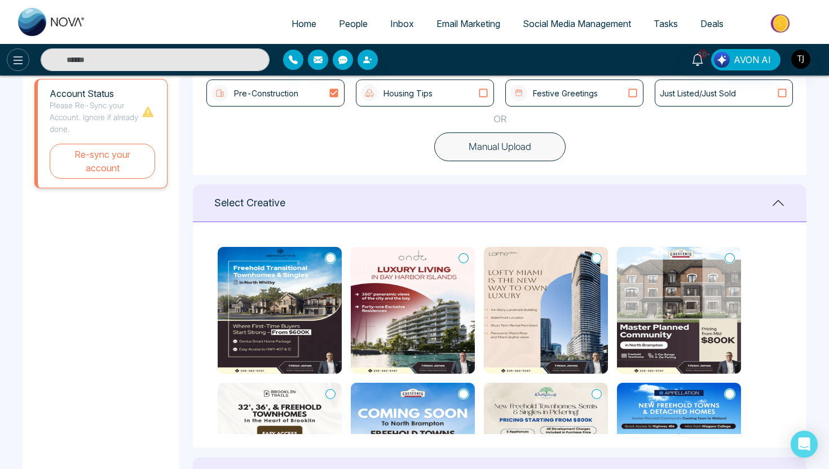
click at [9, 64] on button at bounding box center [18, 59] width 23 height 23
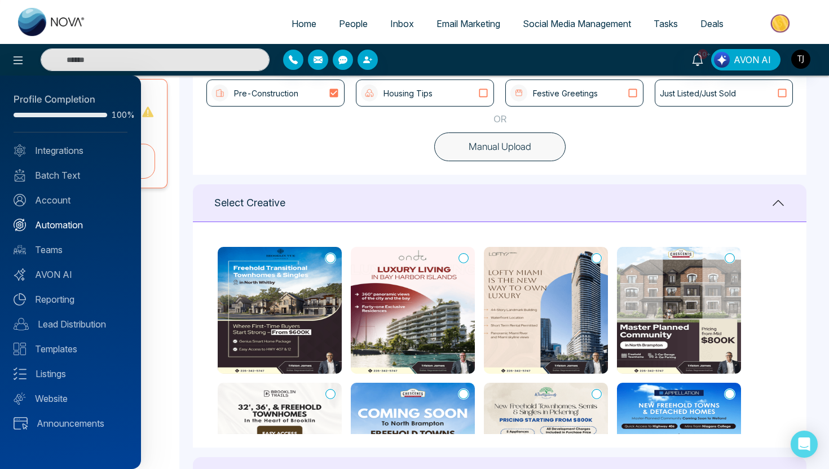
click at [41, 227] on link "Automation" at bounding box center [71, 225] width 114 height 14
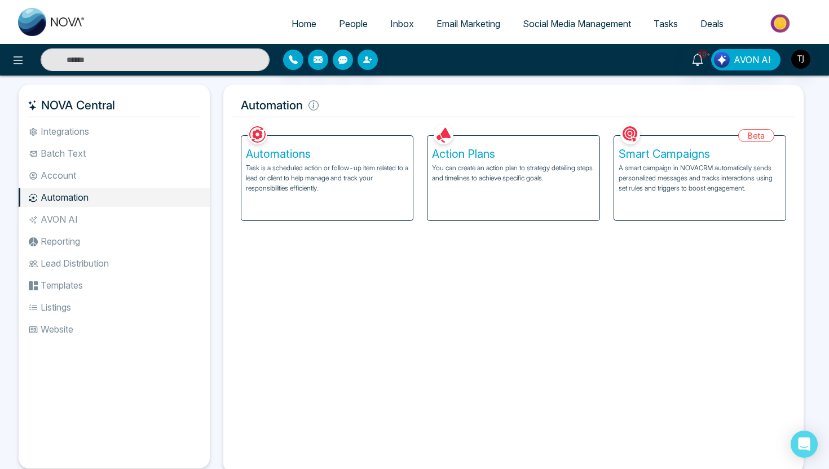
click at [648, 157] on h5 "Smart Campaigns" at bounding box center [700, 154] width 162 height 14
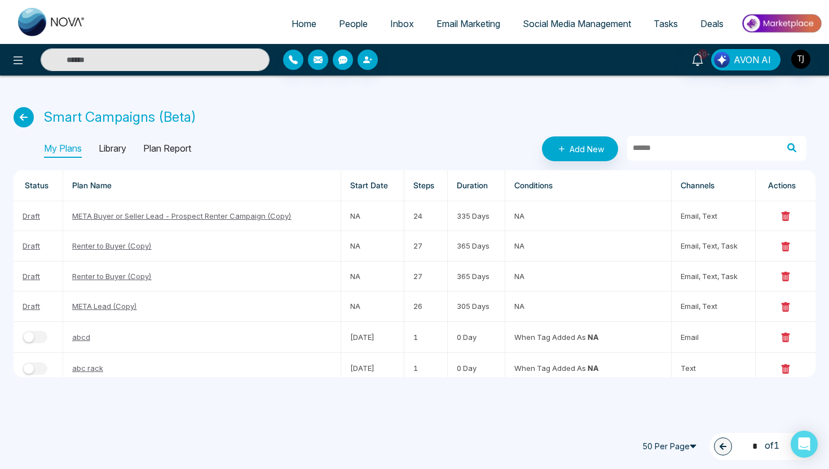
click at [109, 151] on p "Library" at bounding box center [113, 149] width 28 height 18
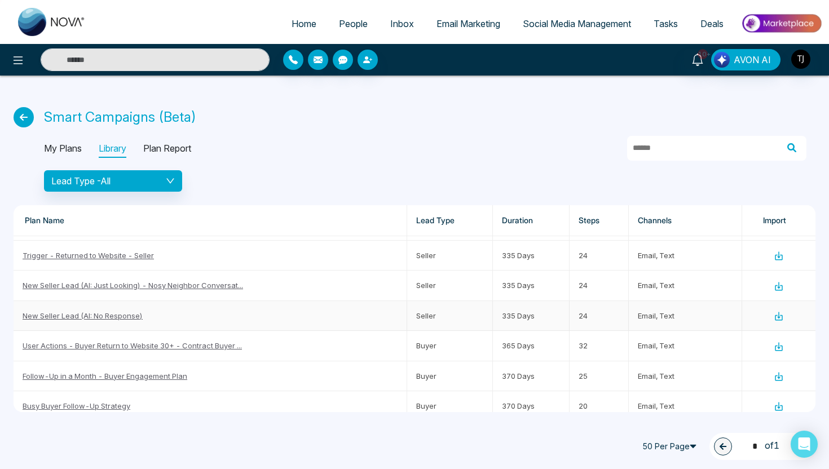
scroll to position [850, 0]
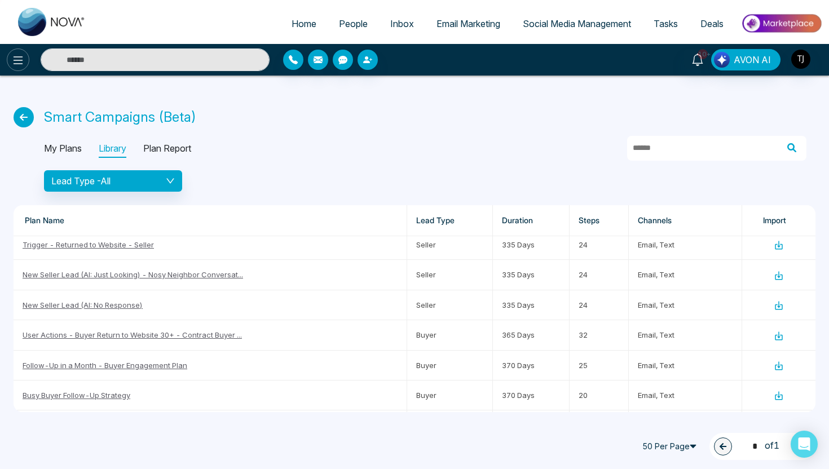
click at [15, 55] on icon at bounding box center [18, 61] width 14 height 14
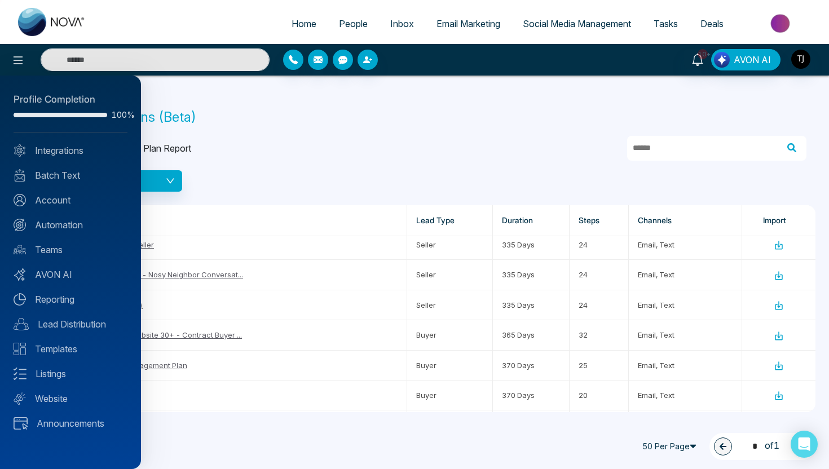
click at [284, 131] on div at bounding box center [414, 234] width 829 height 469
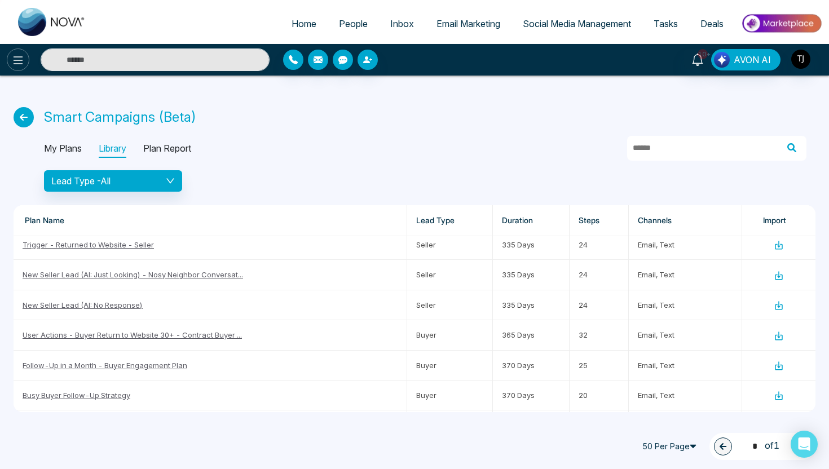
click at [19, 61] on icon at bounding box center [18, 61] width 14 height 14
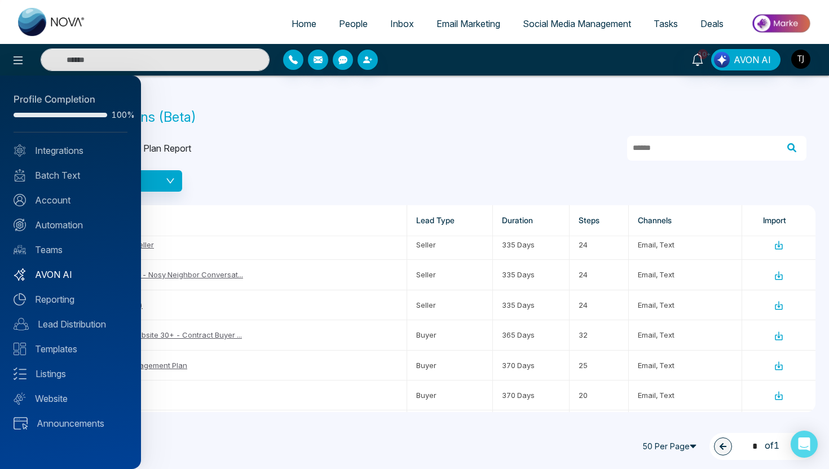
click at [62, 271] on link "AVON AI" at bounding box center [71, 275] width 114 height 14
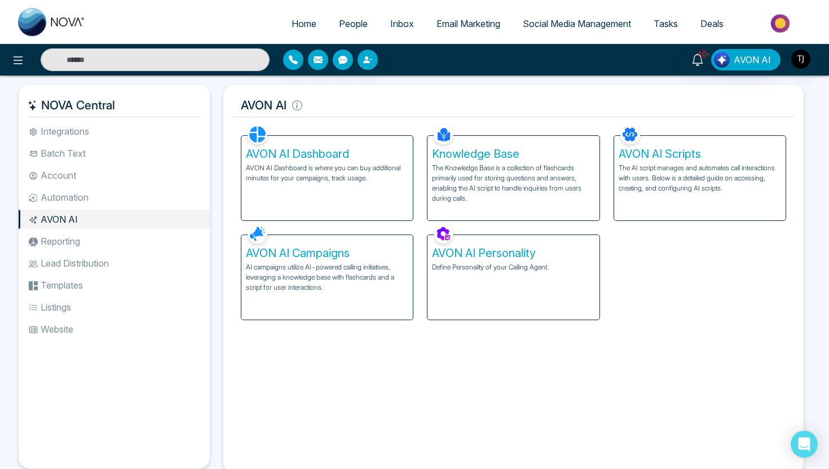
click at [374, 193] on div "AVON AI Dashboard AVON AI Dashboard is where you can buy additional minutes for…" at bounding box center [326, 178] width 171 height 85
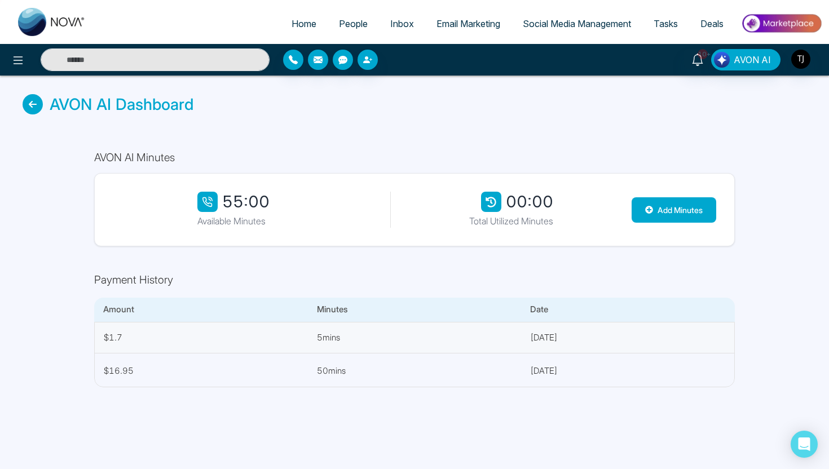
click at [301, 21] on span "Home" at bounding box center [304, 23] width 25 height 11
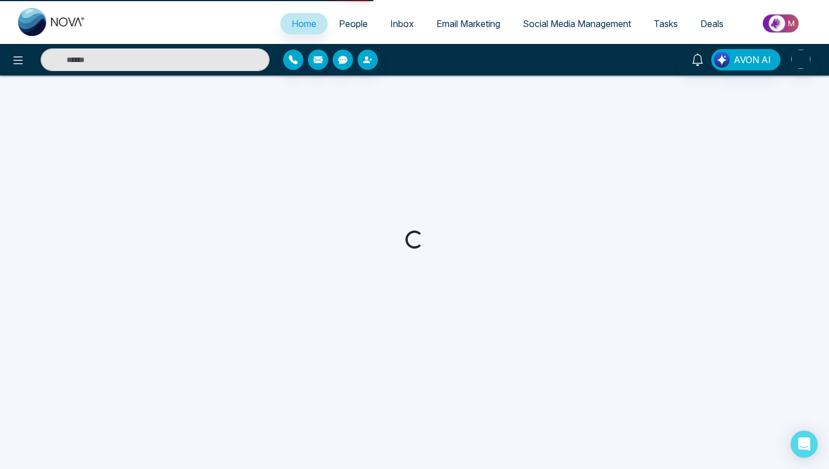
select select "*"
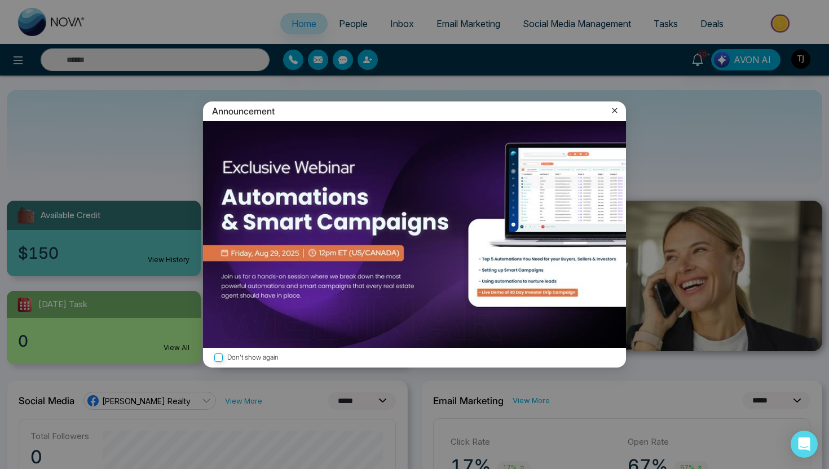
click at [615, 112] on icon at bounding box center [614, 110] width 11 height 11
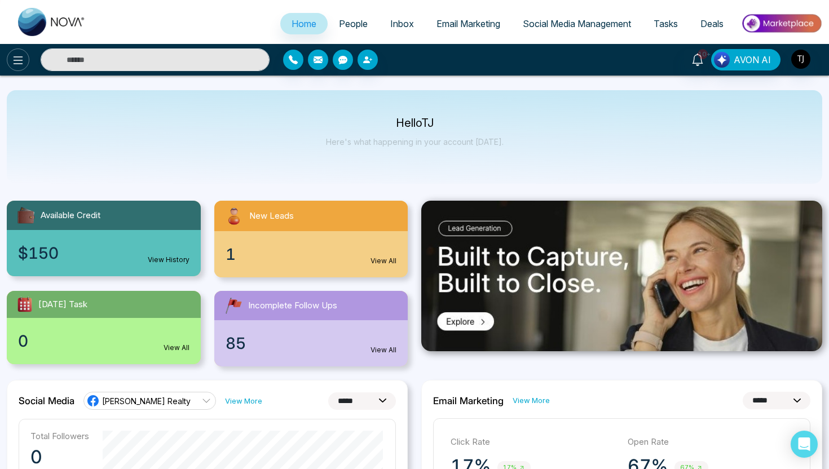
click at [12, 60] on icon at bounding box center [18, 61] width 14 height 14
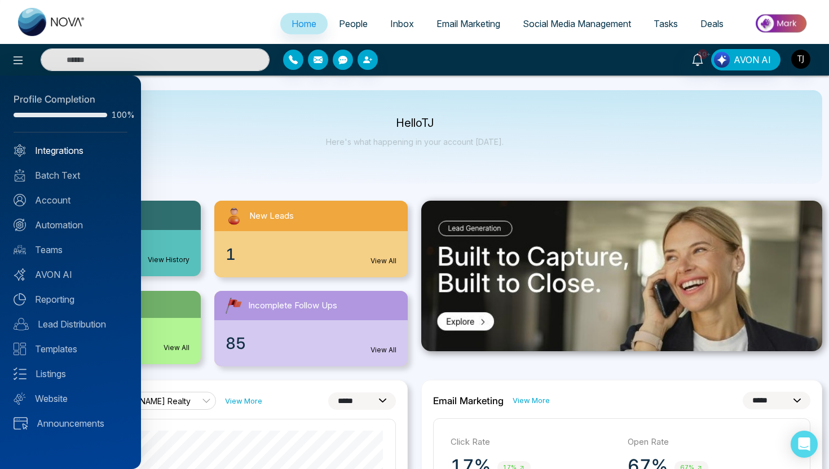
click at [48, 153] on link "Integrations" at bounding box center [71, 151] width 114 height 14
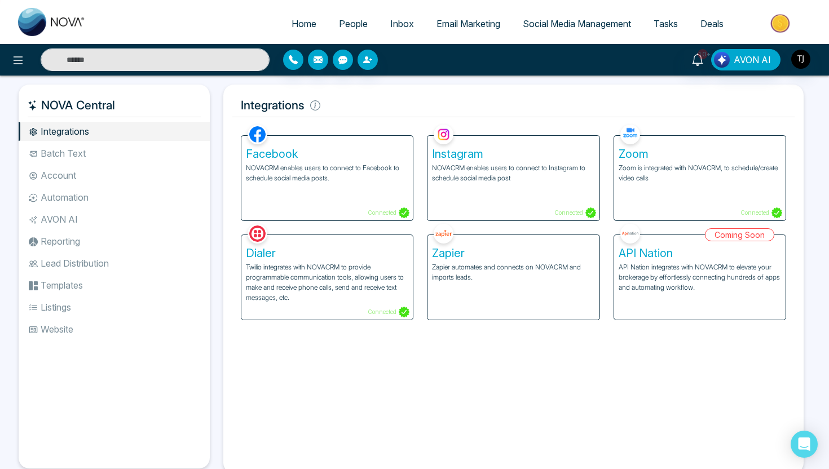
click at [445, 261] on div "Zapier Zapier automates and connects on NOVACRM and imports leads." at bounding box center [512, 277] width 171 height 85
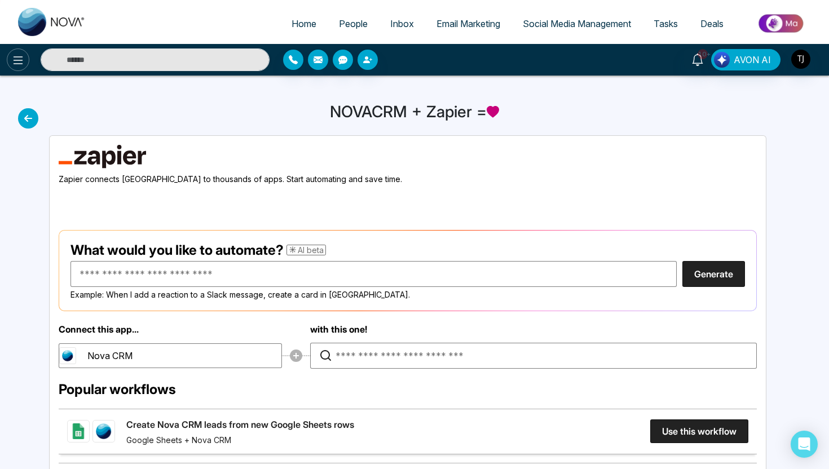
click at [16, 57] on icon at bounding box center [18, 61] width 14 height 14
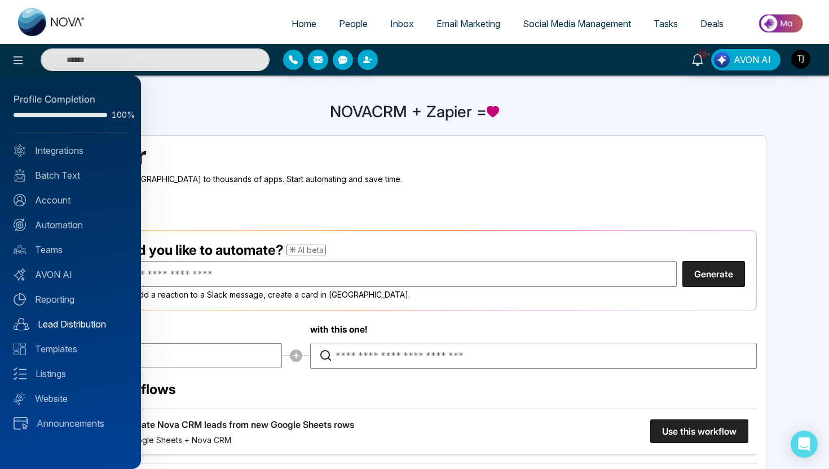
click at [54, 326] on link "Lead Distribution" at bounding box center [71, 324] width 114 height 14
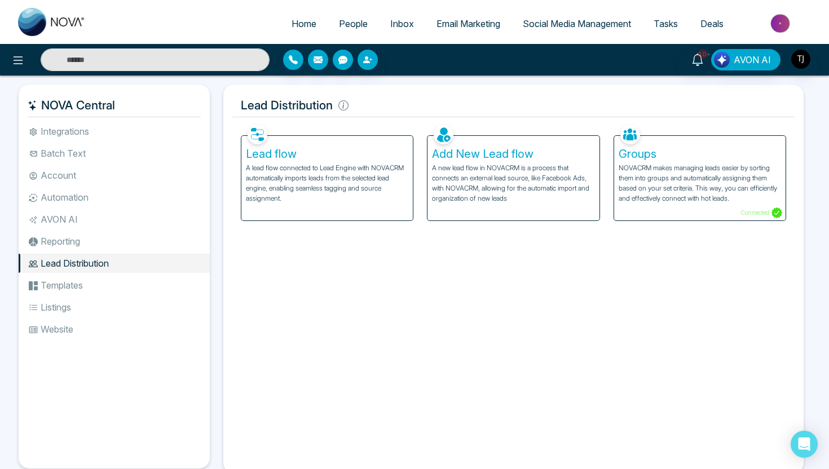
click at [506, 175] on p "A new lead flow in NOVACRM is a process that connects an external lead source, …" at bounding box center [513, 183] width 162 height 41
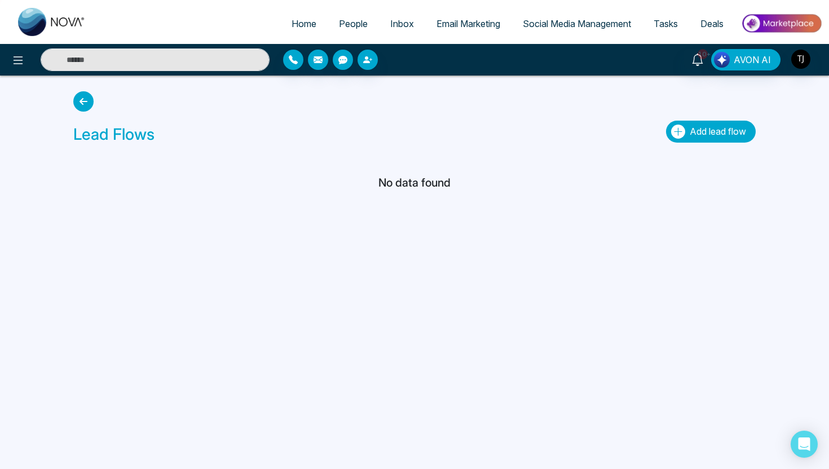
click at [710, 127] on span "Add lead flow" at bounding box center [718, 131] width 56 height 11
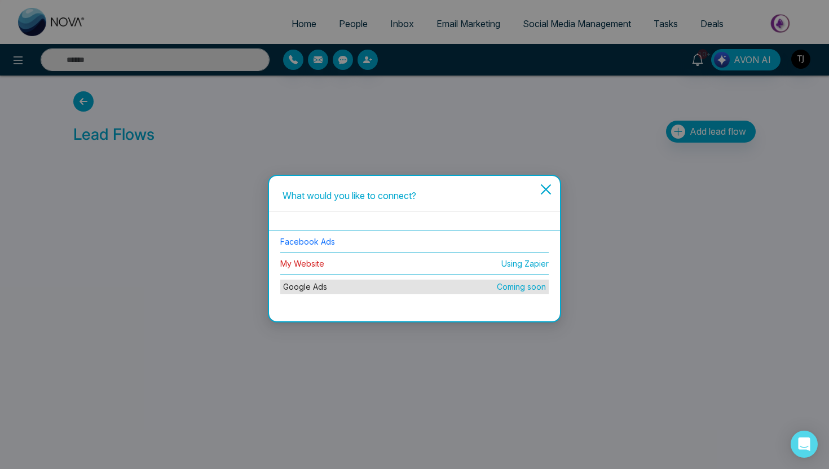
click at [299, 266] on link "My Website" at bounding box center [302, 264] width 44 height 10
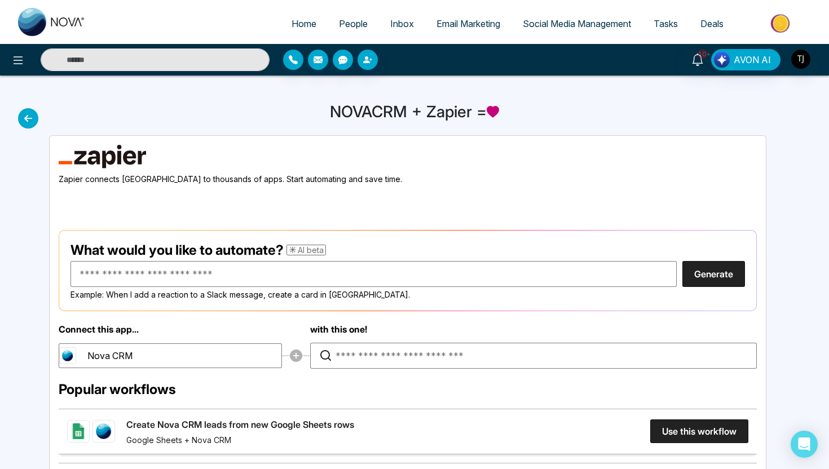
click at [570, 26] on span "Social Media Management" at bounding box center [577, 23] width 108 height 11
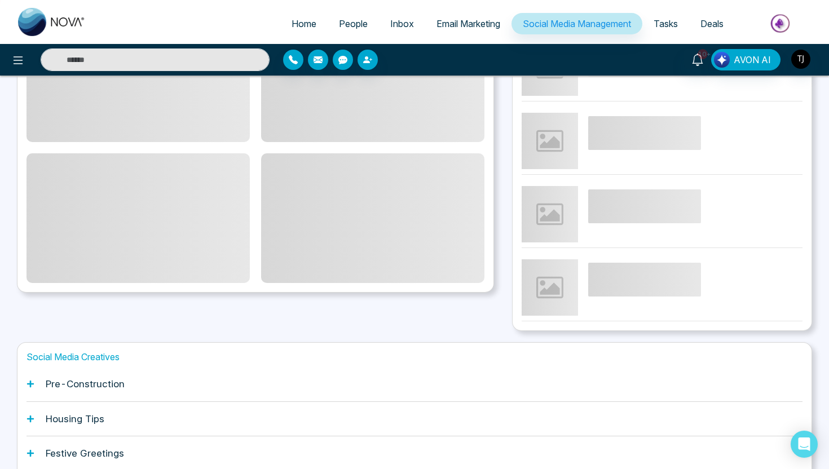
scroll to position [259, 0]
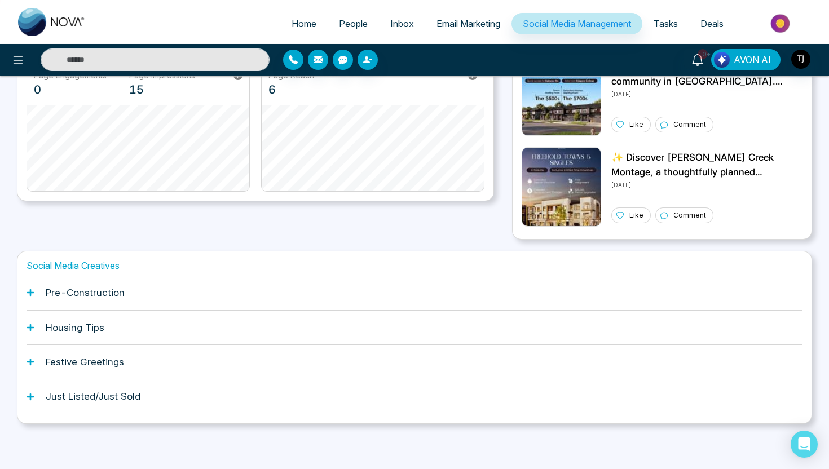
click at [143, 280] on div "Pre-Construction" at bounding box center [415, 293] width 776 height 34
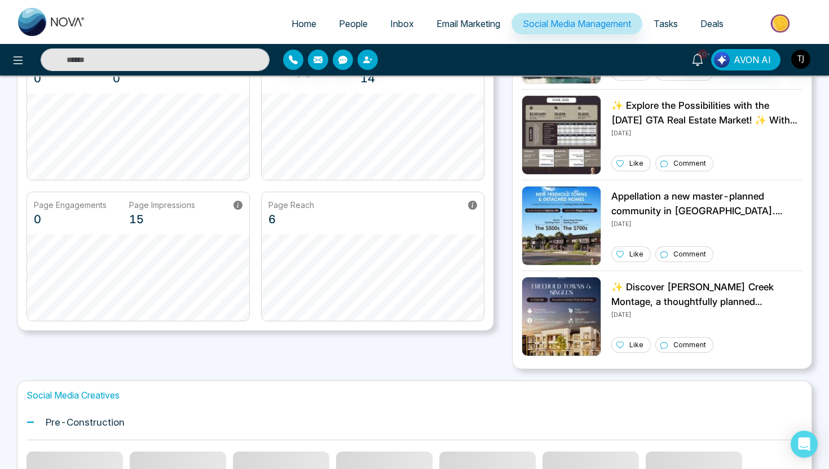
scroll to position [0, 0]
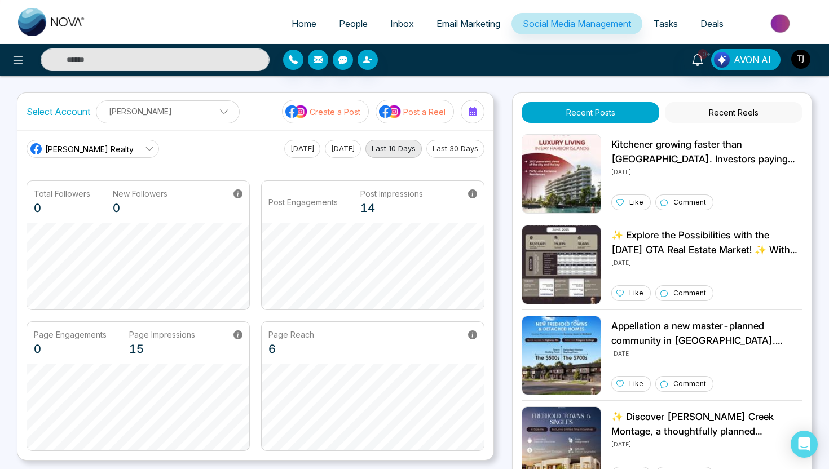
click at [332, 105] on button "Create a Post" at bounding box center [325, 112] width 87 height 24
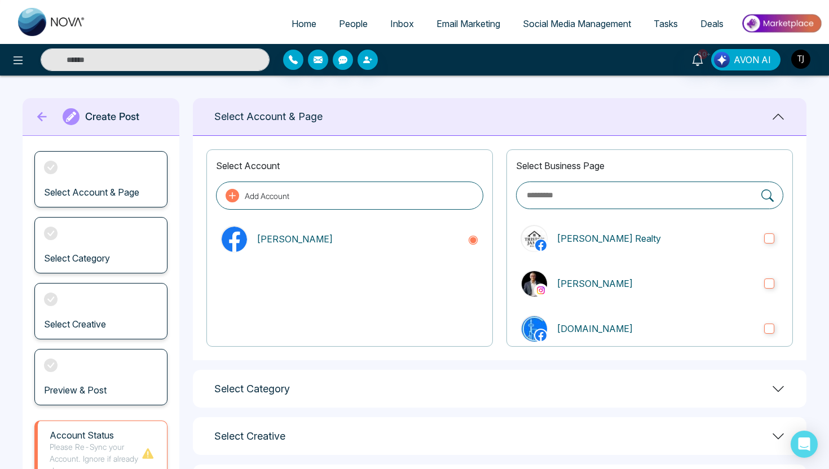
scroll to position [100, 0]
